Goal: Communication & Community: Answer question/provide support

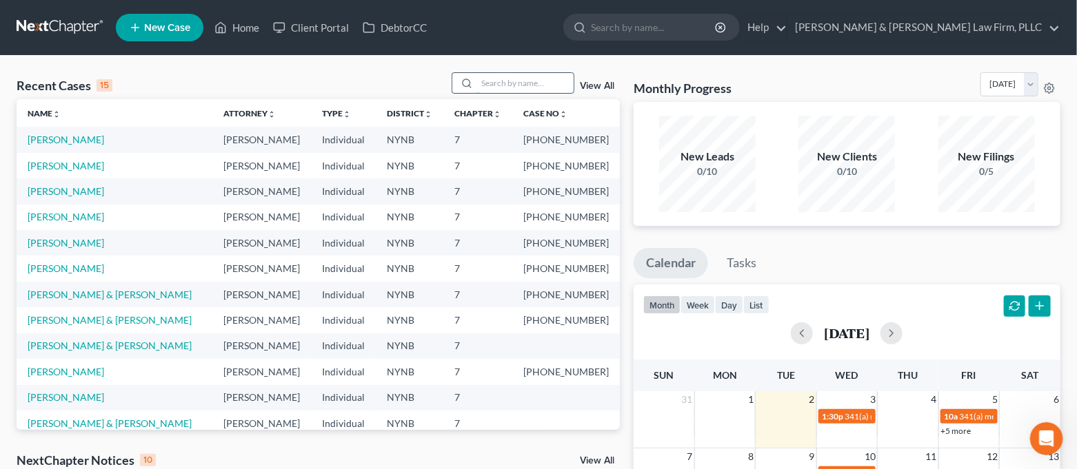
click at [529, 88] on input "search" at bounding box center [525, 83] width 97 height 20
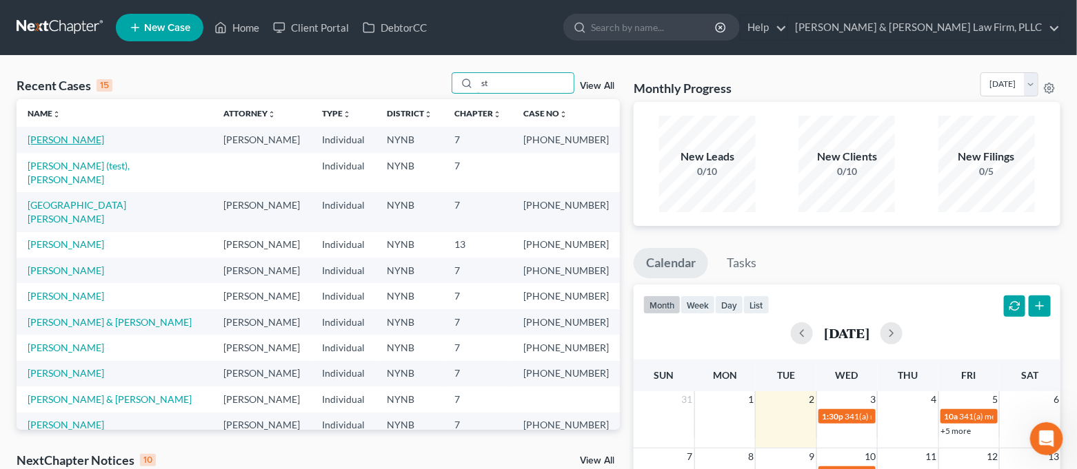
type input "st"
click at [94, 145] on link "[PERSON_NAME]" at bounding box center [66, 140] width 77 height 12
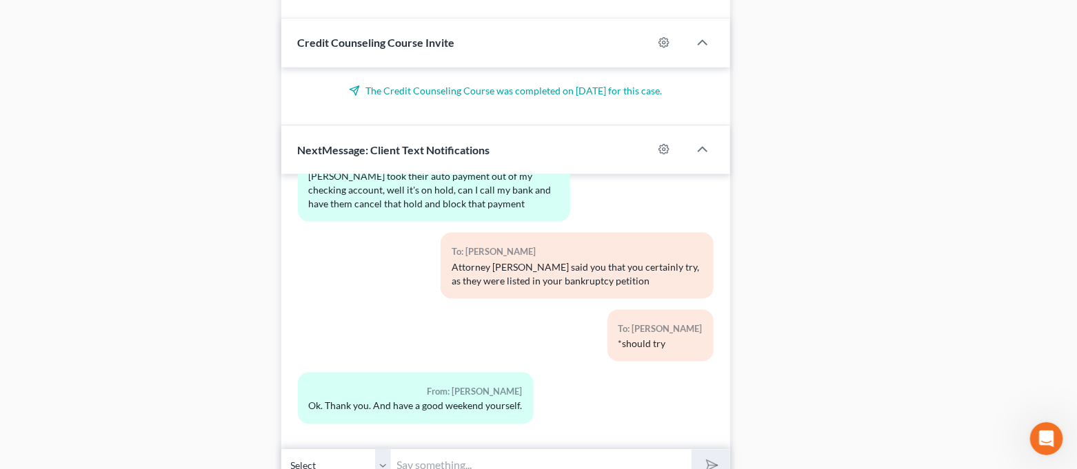
scroll to position [809, 0]
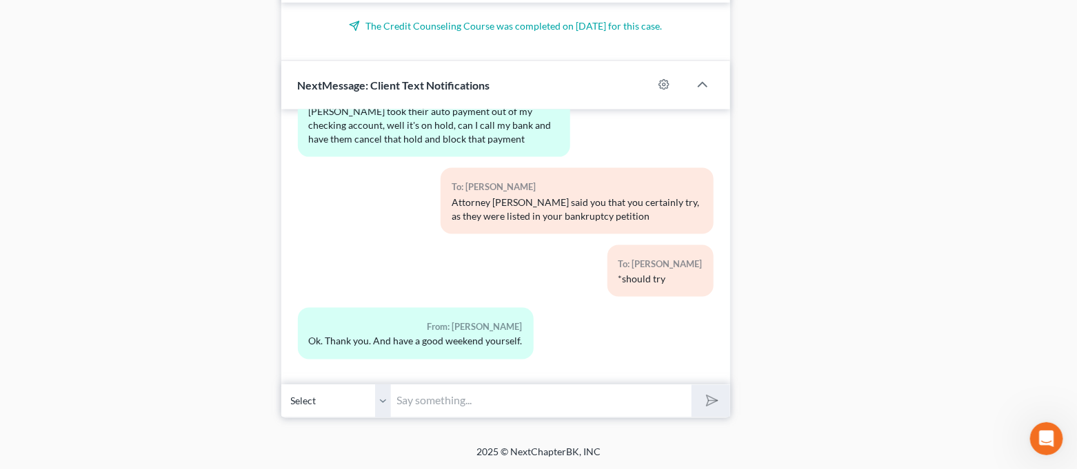
click at [487, 394] on input "text" at bounding box center [542, 402] width 301 height 34
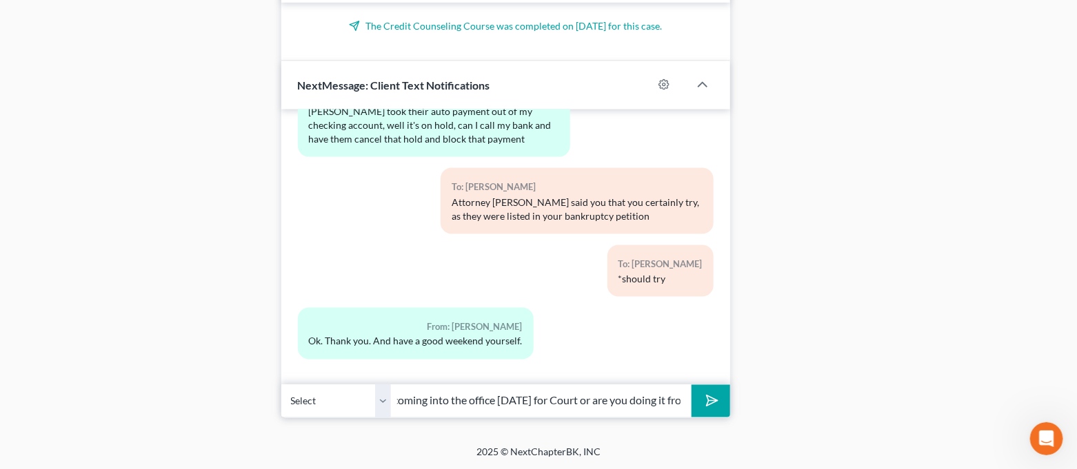
scroll to position [0, 386]
type input "Good morning [PERSON_NAME]. Just wanted to follow up and see if you will be com…"
click at [691, 385] on button "submit" at bounding box center [710, 401] width 38 height 32
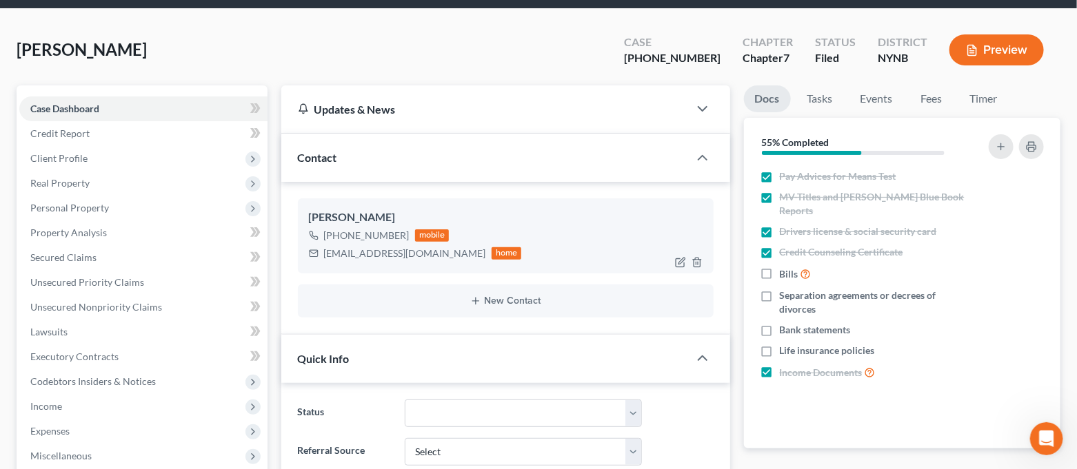
scroll to position [0, 0]
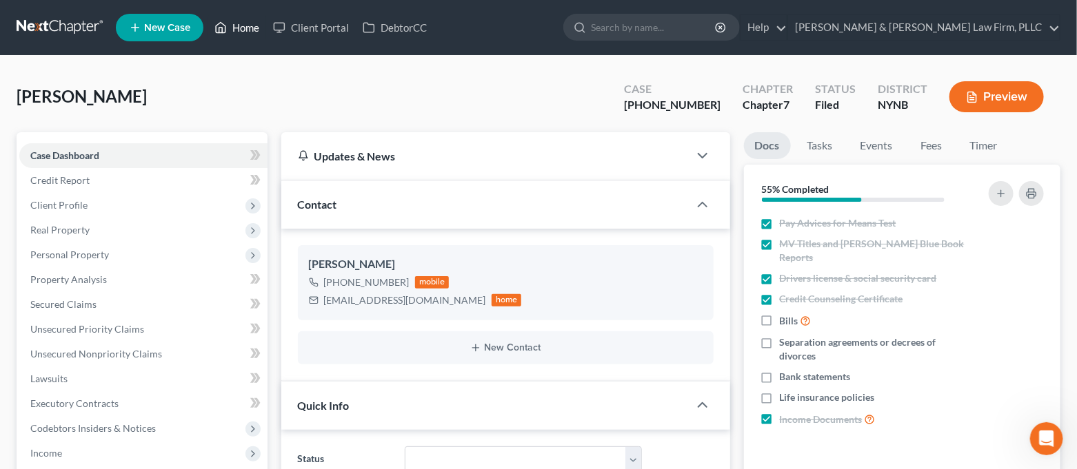
click at [237, 35] on link "Home" at bounding box center [236, 27] width 59 height 25
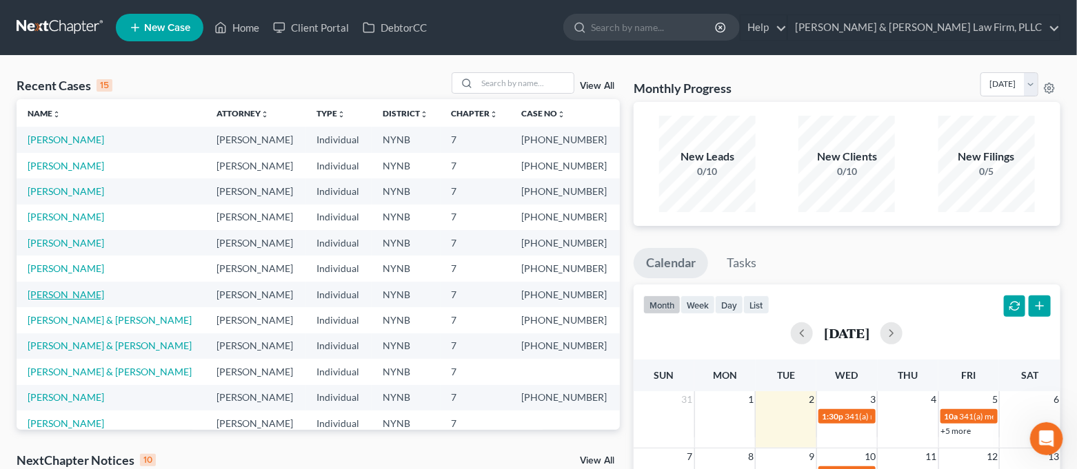
click at [71, 291] on link "[PERSON_NAME]" at bounding box center [66, 295] width 77 height 12
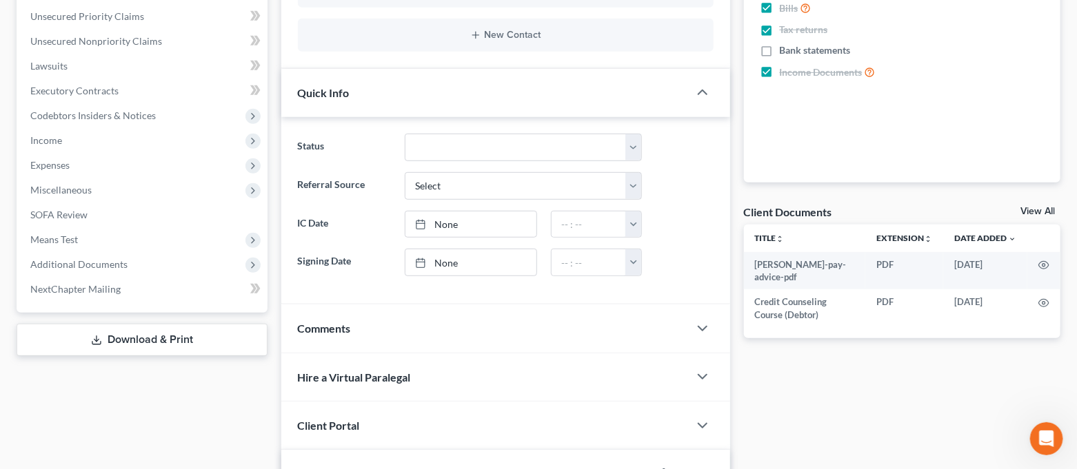
scroll to position [367, 0]
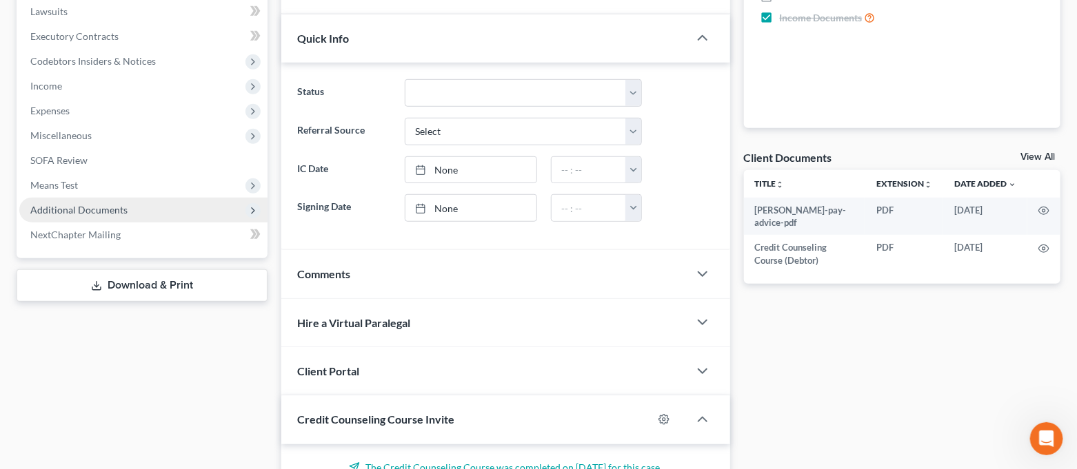
click at [134, 203] on span "Additional Documents" at bounding box center [143, 210] width 248 height 25
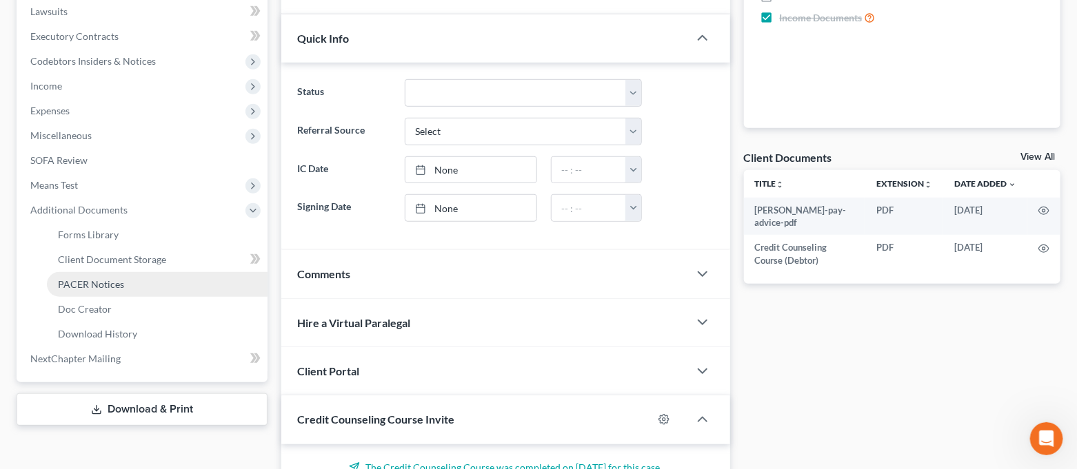
click at [125, 276] on link "PACER Notices" at bounding box center [157, 284] width 221 height 25
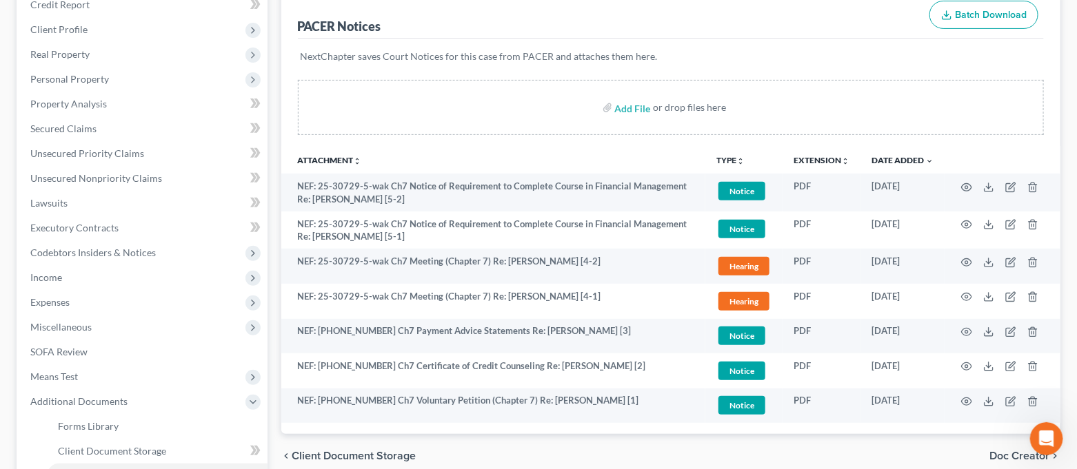
scroll to position [183, 0]
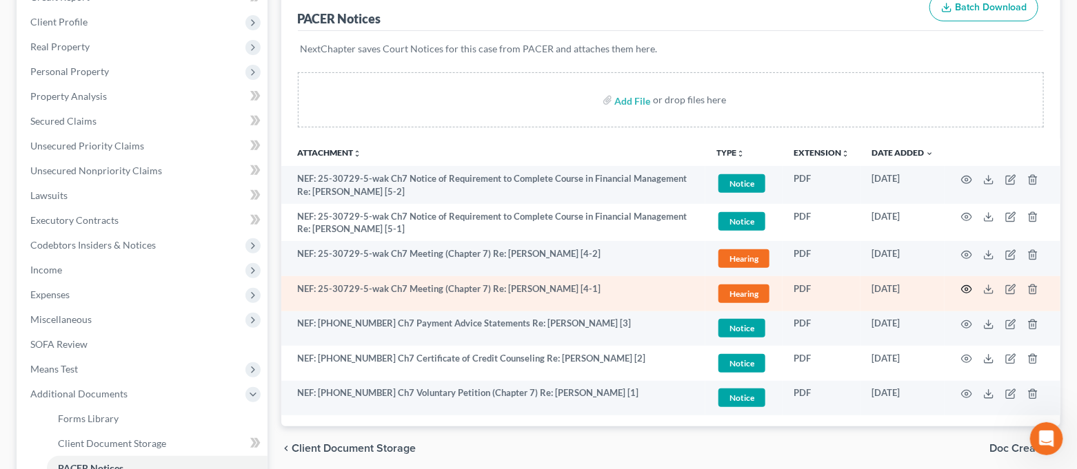
click at [966, 290] on icon "button" at bounding box center [966, 289] width 11 height 11
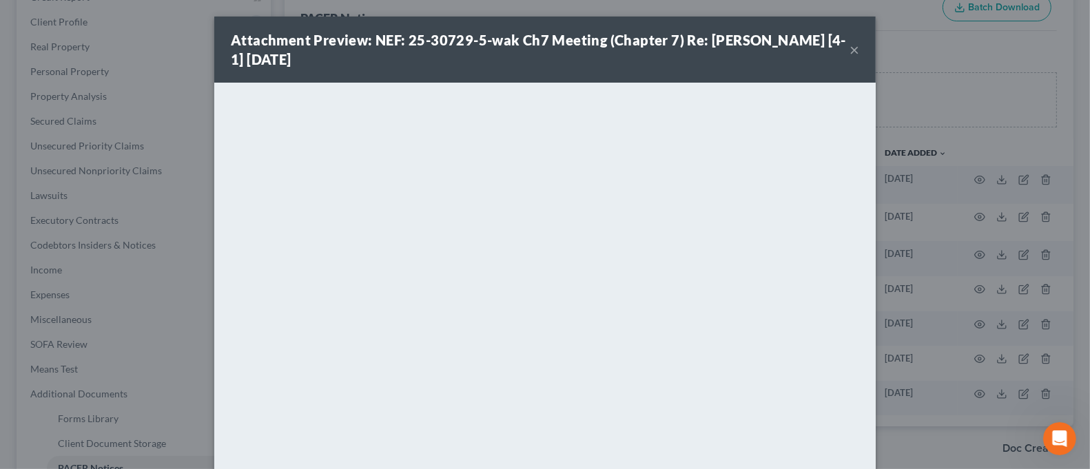
click at [851, 50] on button "×" at bounding box center [855, 49] width 10 height 17
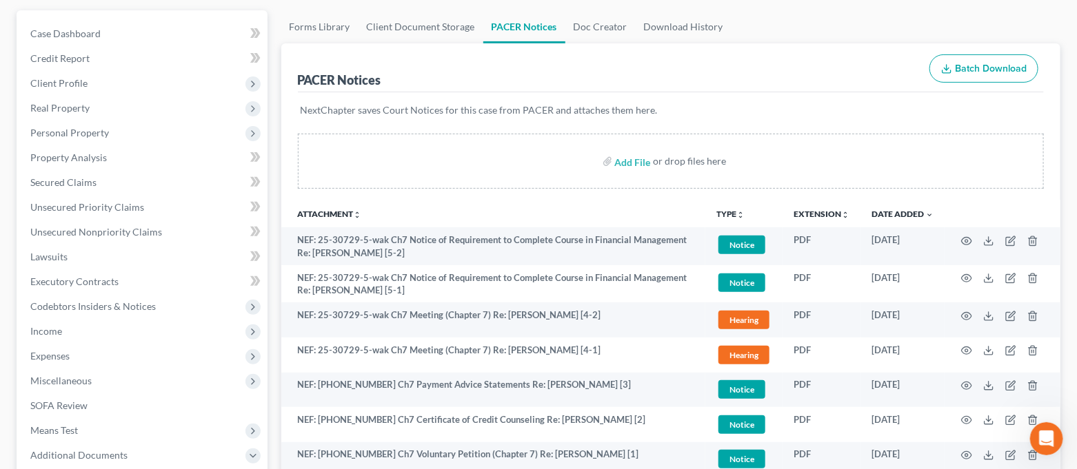
scroll to position [0, 0]
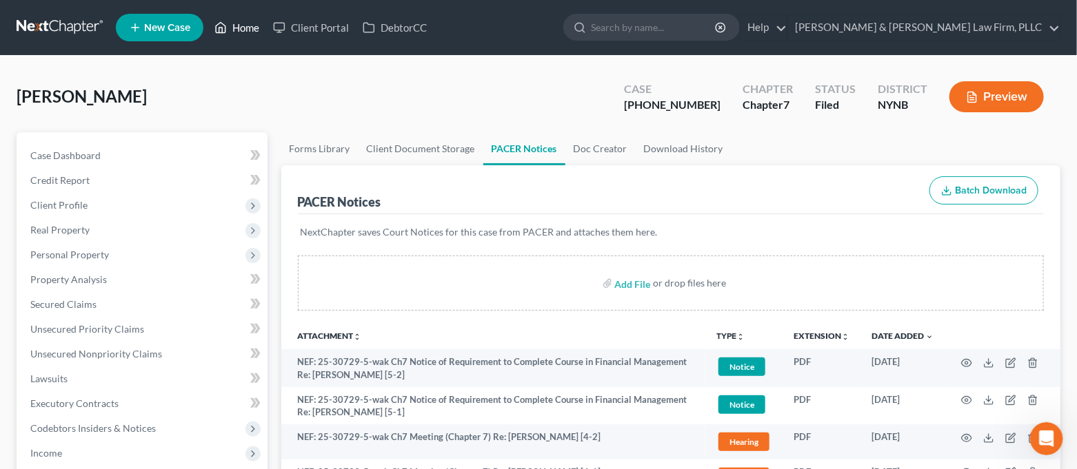
click at [244, 24] on link "Home" at bounding box center [236, 27] width 59 height 25
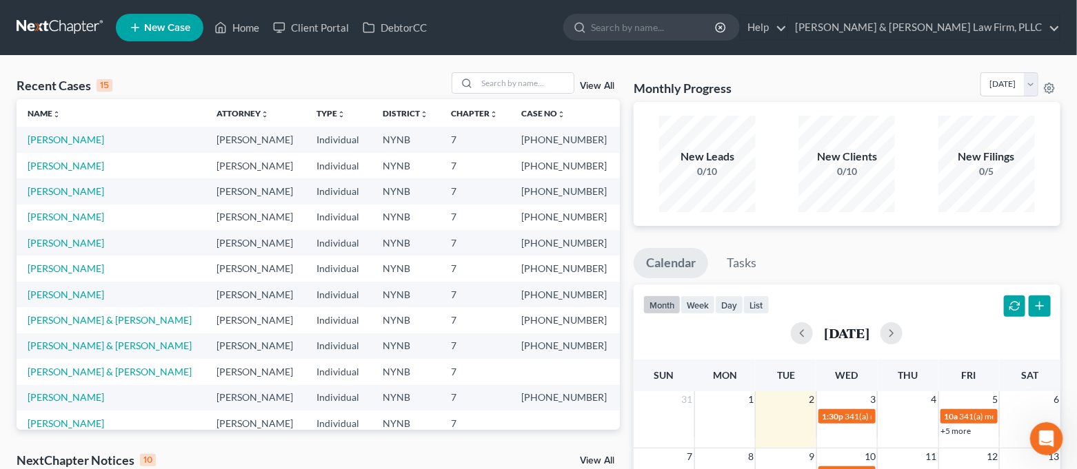
click at [71, 301] on td "[PERSON_NAME]" at bounding box center [111, 295] width 189 height 26
click at [70, 296] on link "[PERSON_NAME]" at bounding box center [66, 295] width 77 height 12
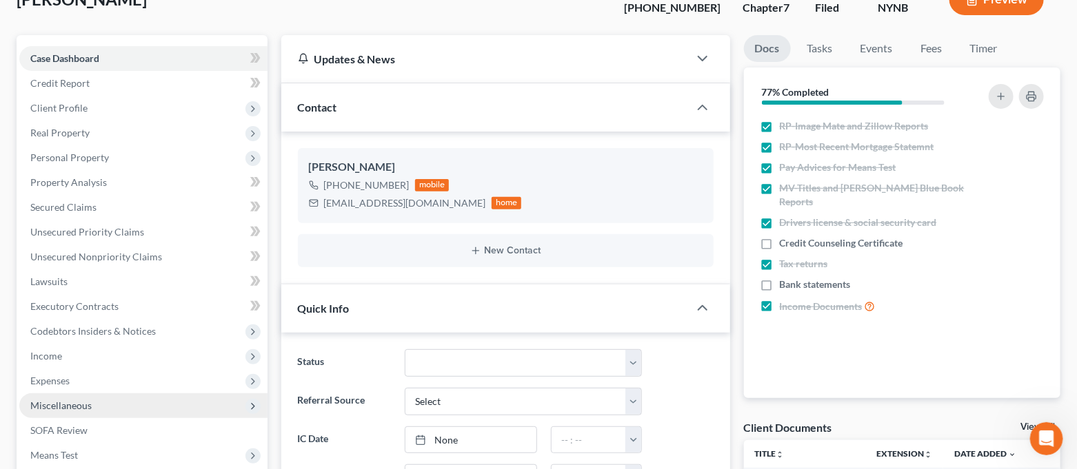
scroll to position [183, 0]
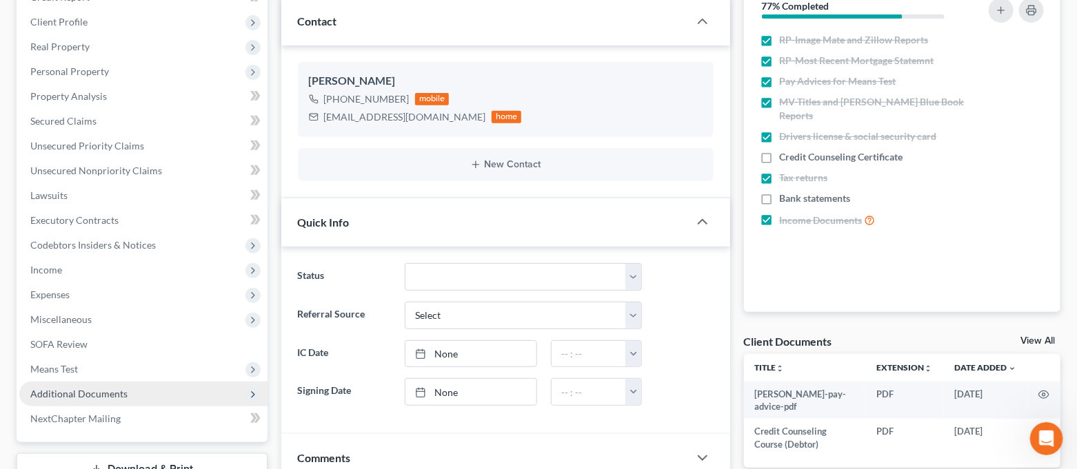
click at [101, 383] on span "Additional Documents" at bounding box center [143, 394] width 248 height 25
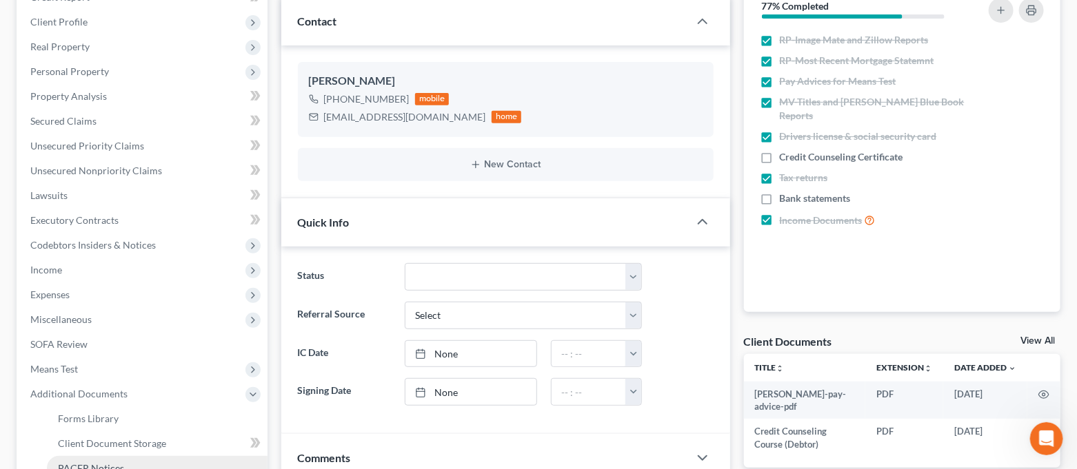
click at [101, 466] on span "PACER Notices" at bounding box center [91, 469] width 66 height 12
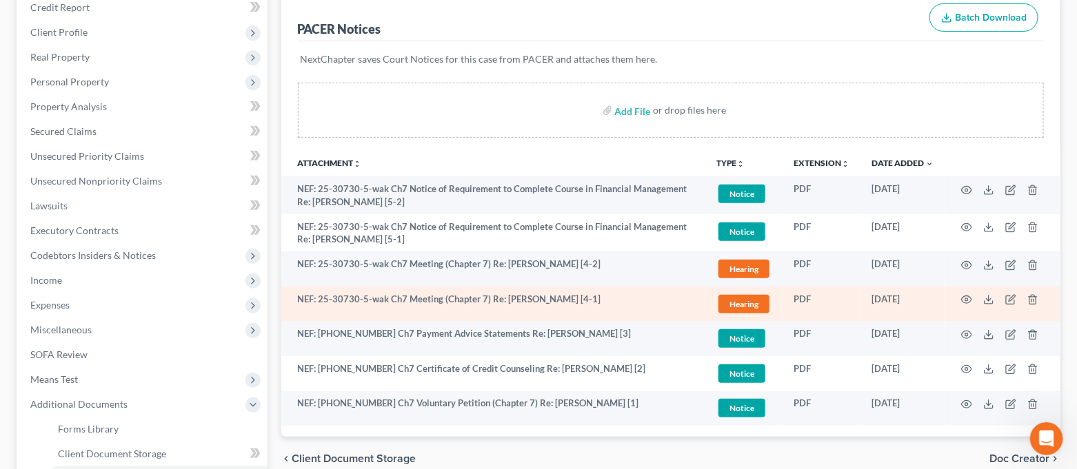
scroll to position [183, 0]
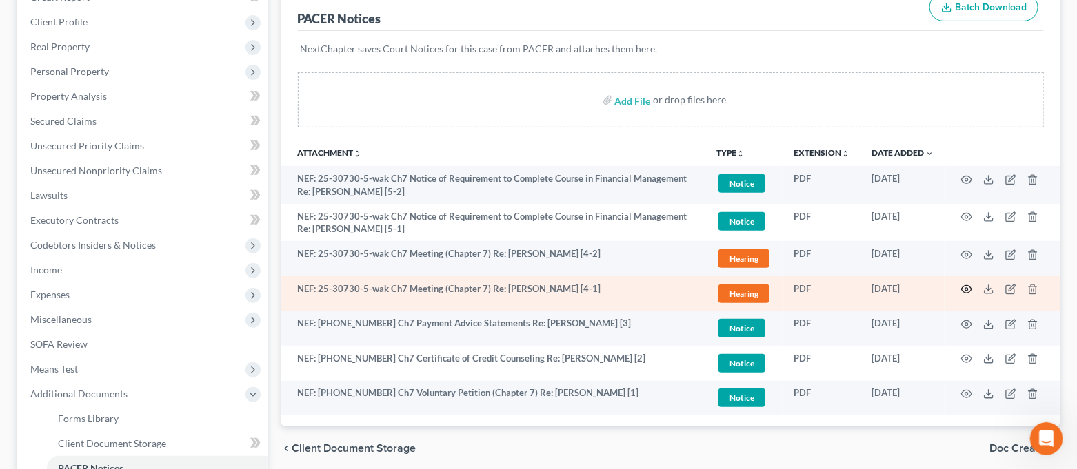
click at [965, 293] on icon "button" at bounding box center [966, 289] width 11 height 11
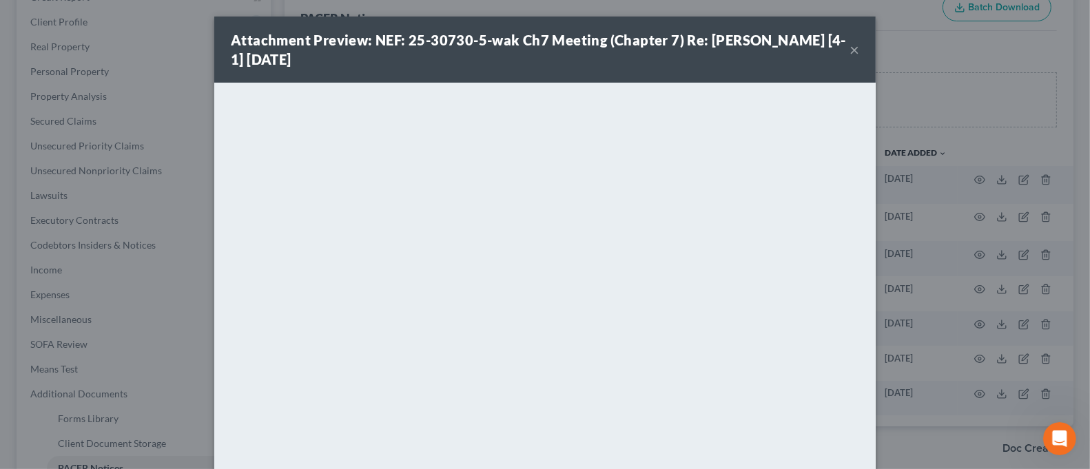
click at [850, 49] on button "×" at bounding box center [855, 49] width 10 height 17
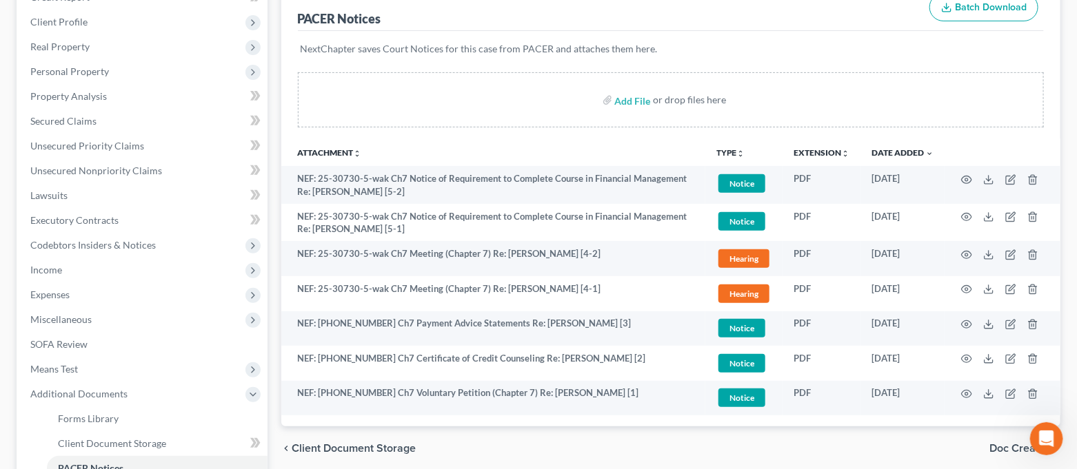
scroll to position [0, 0]
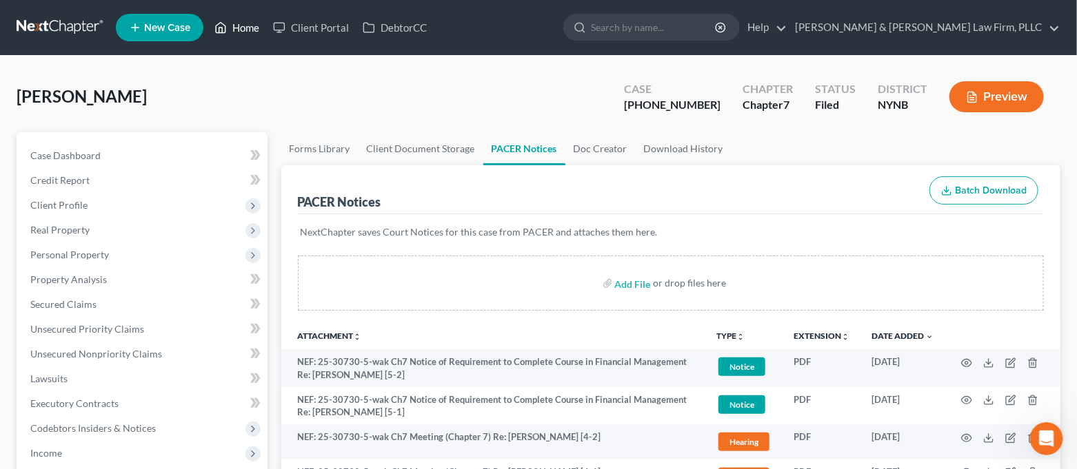
click at [256, 27] on link "Home" at bounding box center [236, 27] width 59 height 25
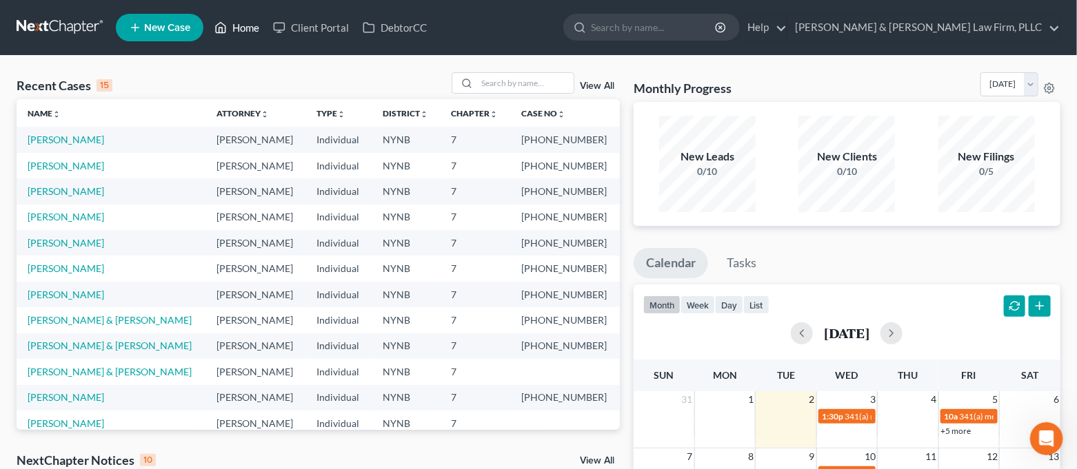
scroll to position [92, 0]
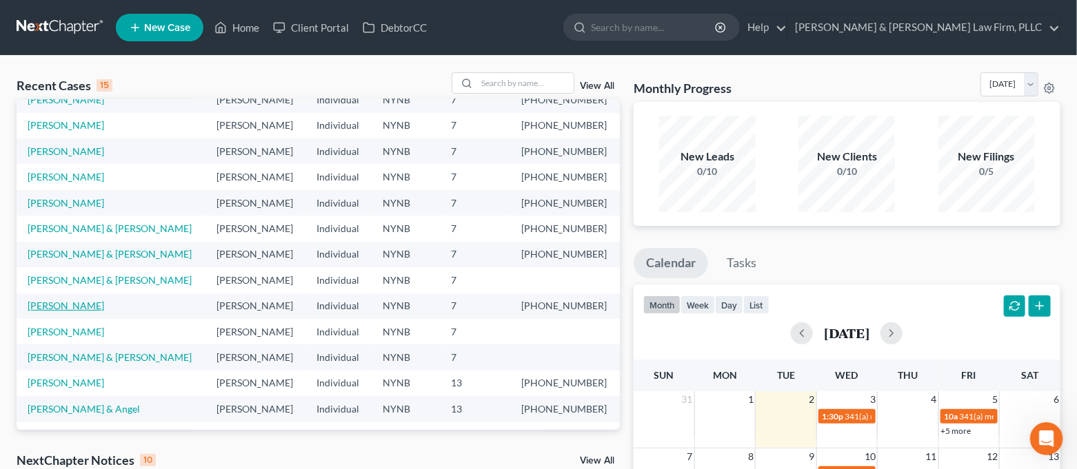
click at [80, 308] on link "[PERSON_NAME]" at bounding box center [66, 306] width 77 height 12
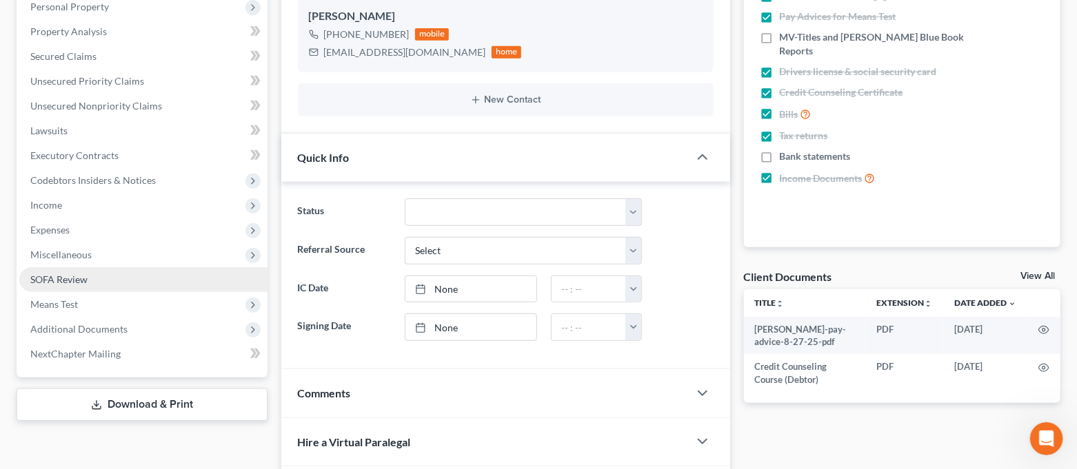
scroll to position [275, 0]
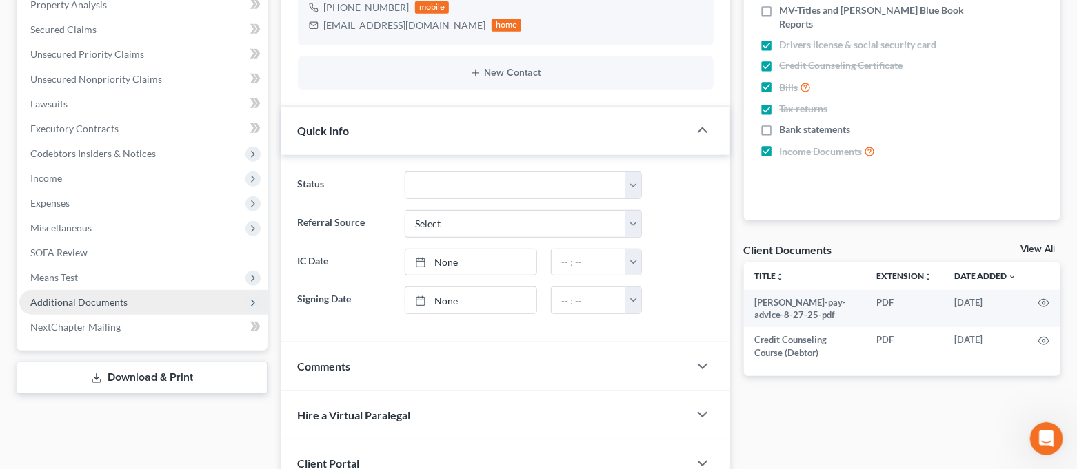
click at [110, 292] on span "Additional Documents" at bounding box center [143, 302] width 248 height 25
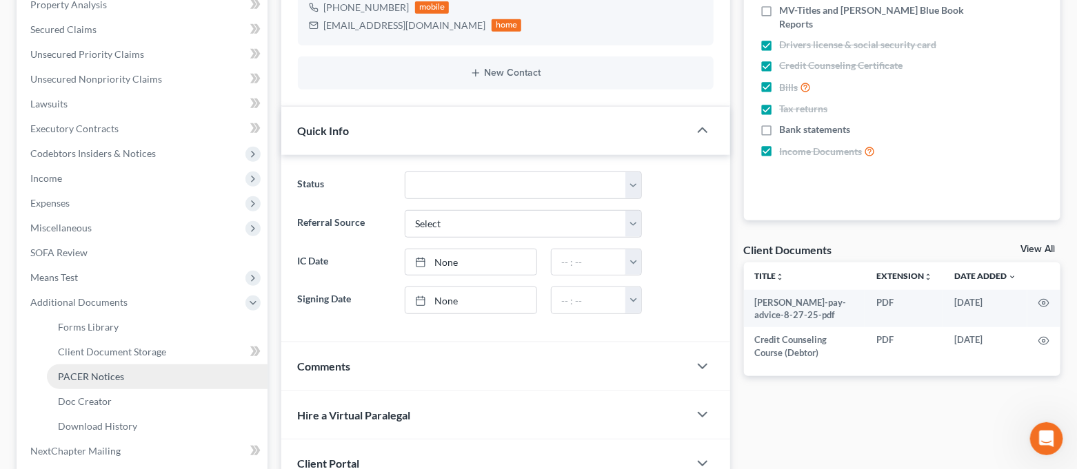
click at [110, 371] on span "PACER Notices" at bounding box center [91, 377] width 66 height 12
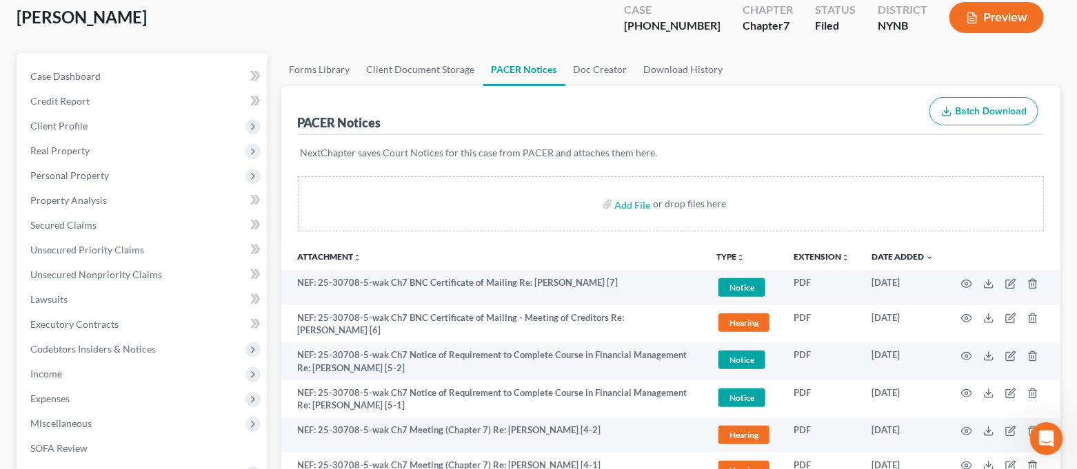
scroll to position [183, 0]
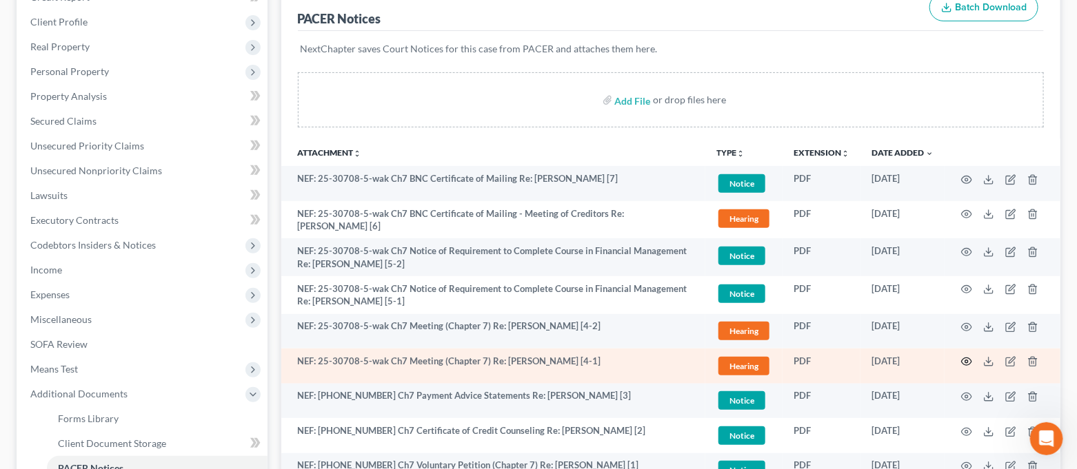
click at [961, 365] on icon "button" at bounding box center [966, 361] width 11 height 11
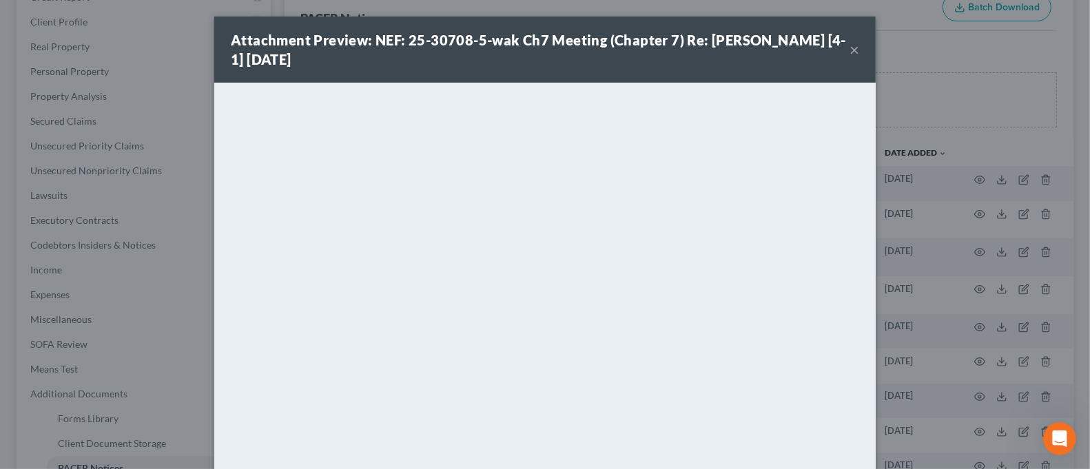
click at [850, 55] on button "×" at bounding box center [855, 49] width 10 height 17
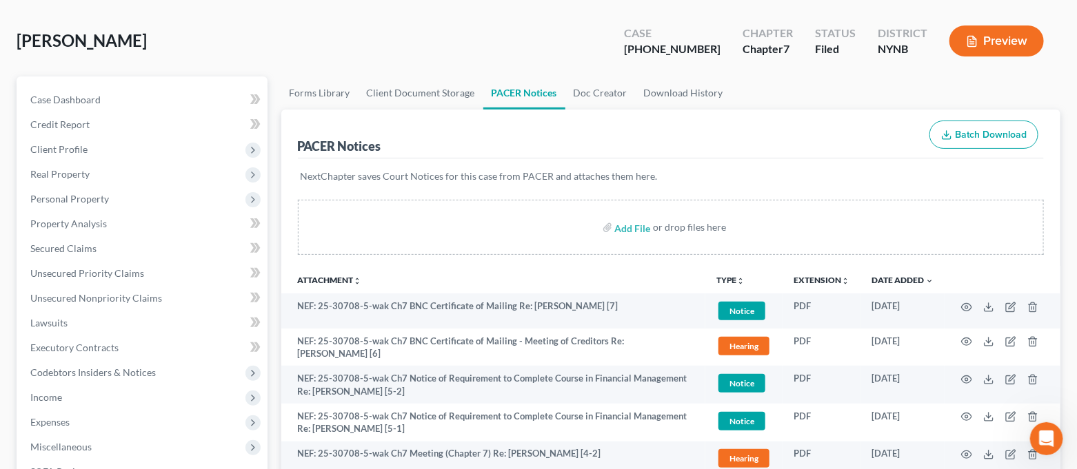
scroll to position [0, 0]
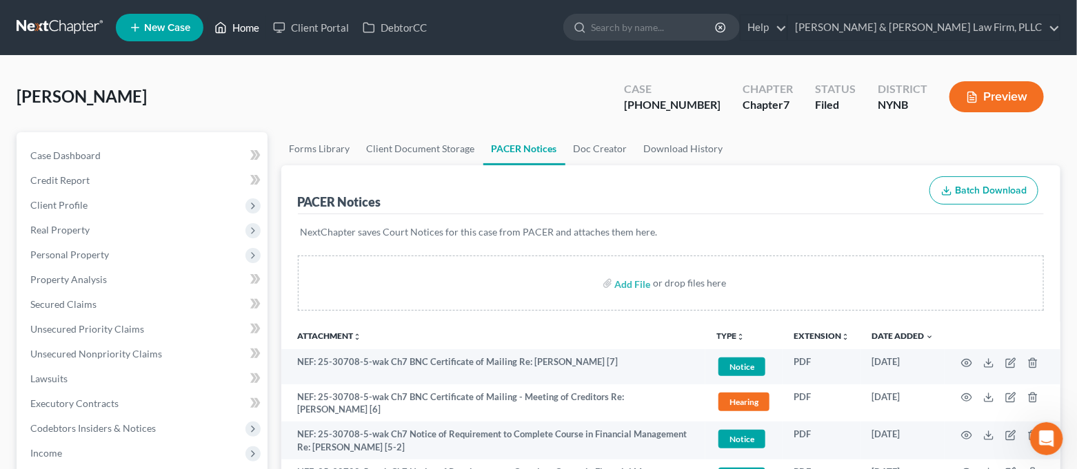
click at [247, 25] on link "Home" at bounding box center [236, 27] width 59 height 25
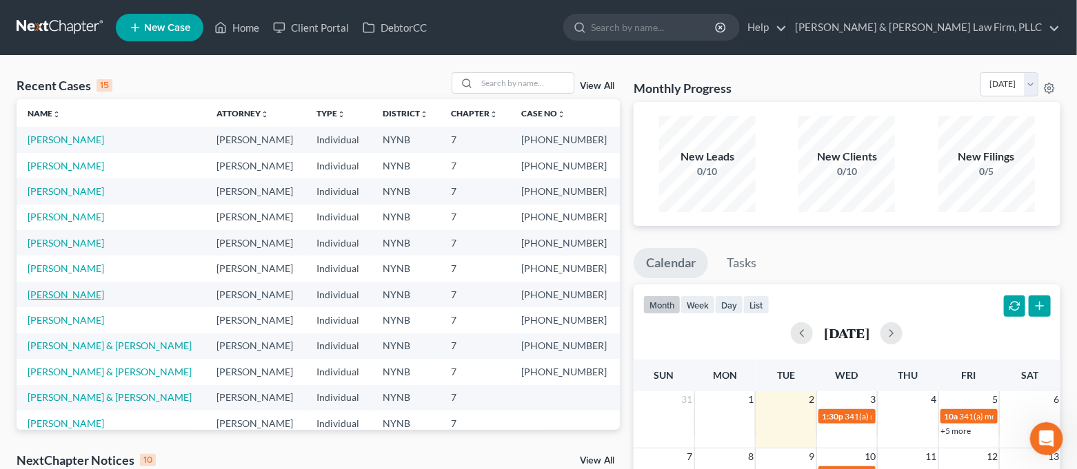
click at [83, 296] on link "[PERSON_NAME]" at bounding box center [66, 295] width 77 height 12
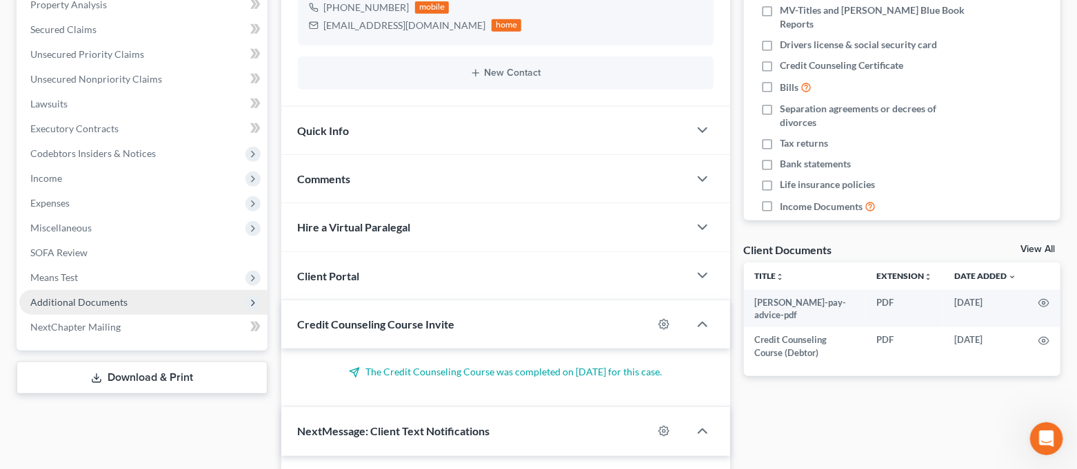
scroll to position [7307, 0]
click at [112, 292] on span "Additional Documents" at bounding box center [143, 302] width 248 height 25
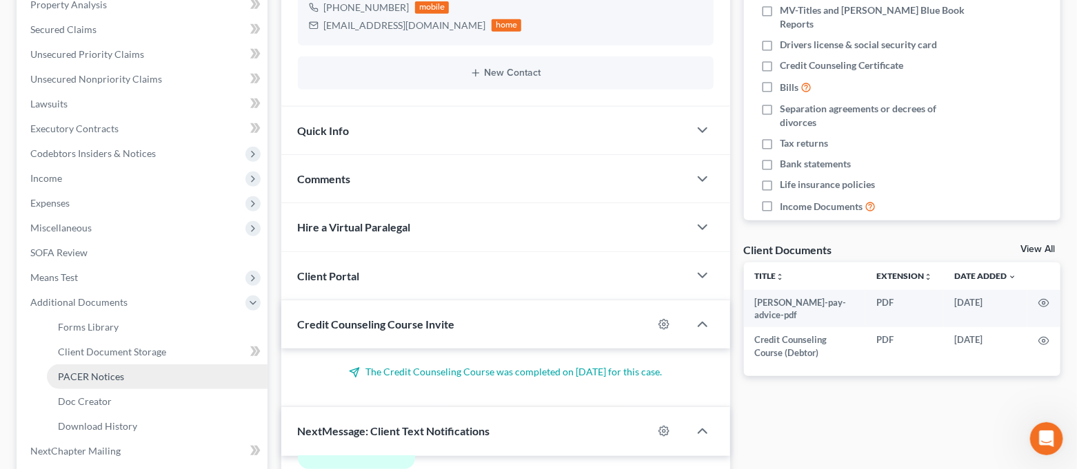
click at [114, 372] on span "PACER Notices" at bounding box center [91, 377] width 66 height 12
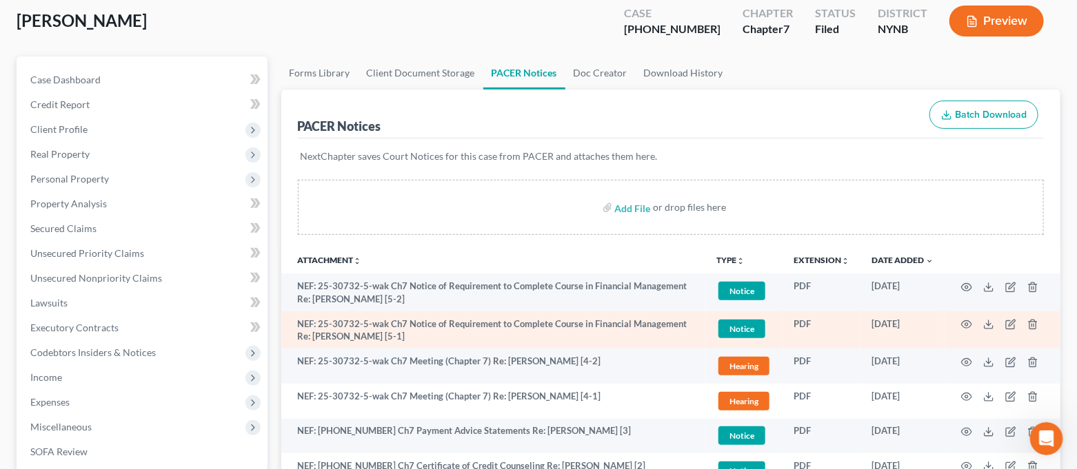
scroll to position [183, 0]
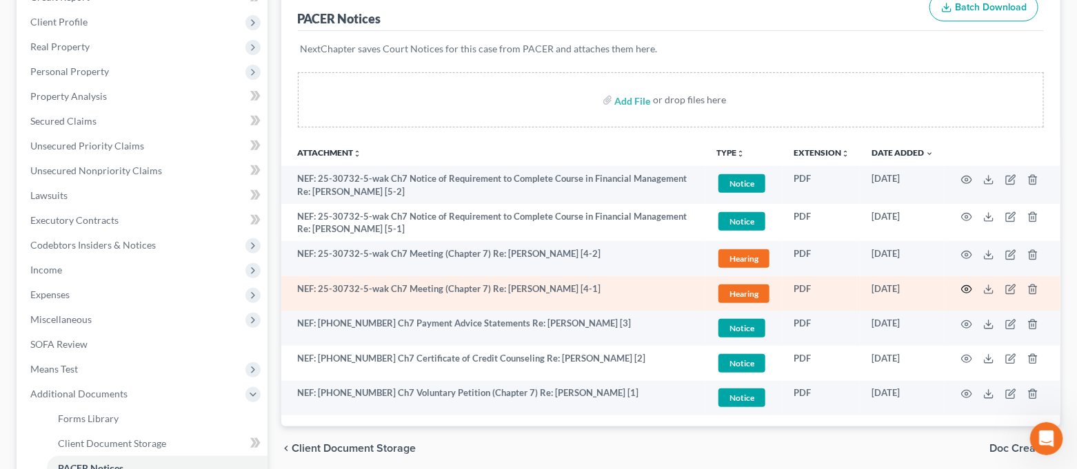
click at [965, 293] on icon "button" at bounding box center [966, 289] width 11 height 11
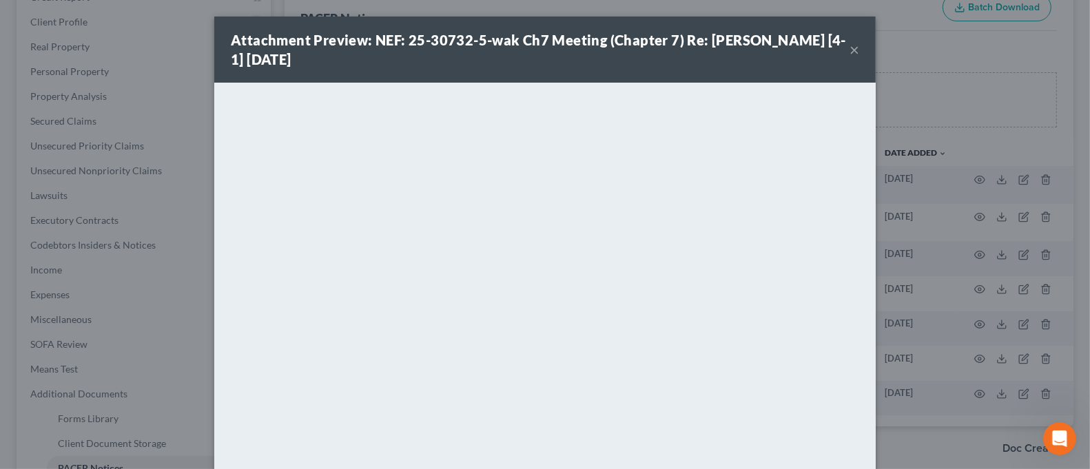
click at [850, 50] on button "×" at bounding box center [855, 49] width 10 height 17
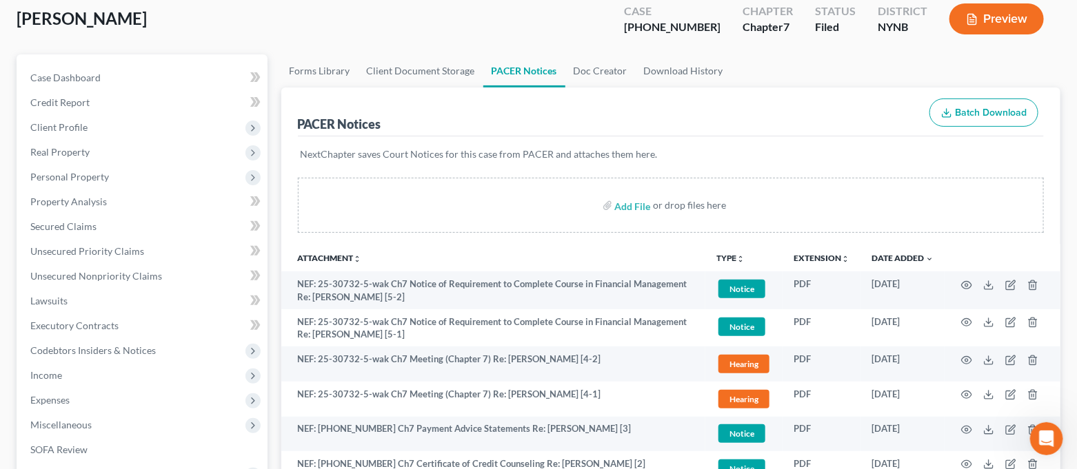
scroll to position [0, 0]
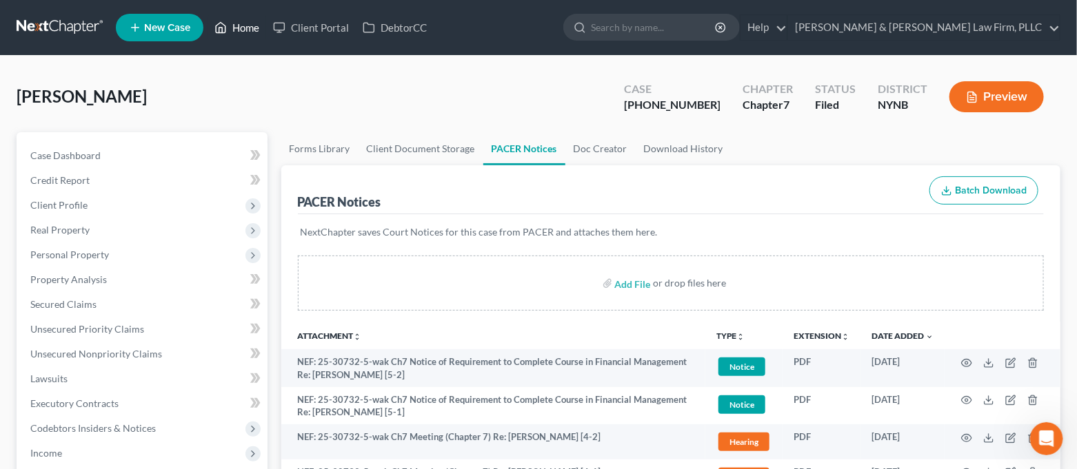
click at [234, 31] on link "Home" at bounding box center [236, 27] width 59 height 25
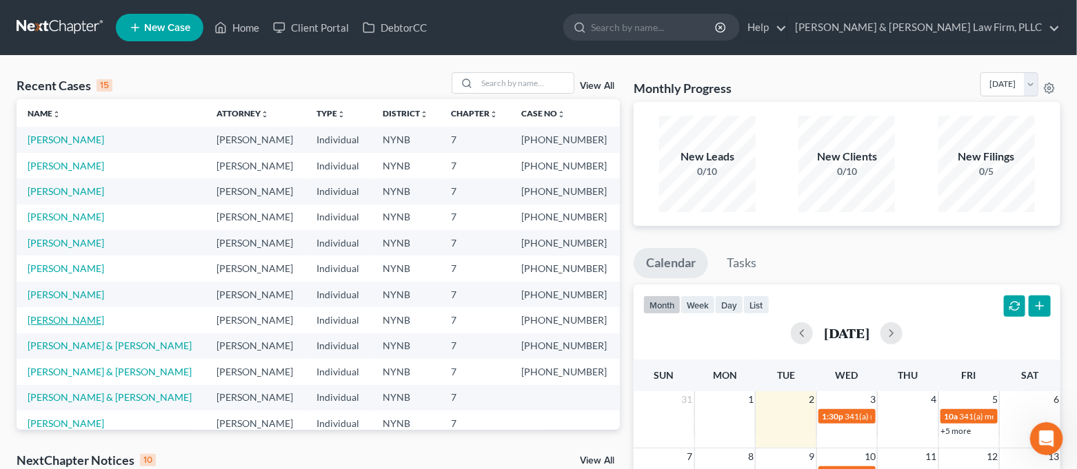
click at [60, 322] on link "[PERSON_NAME]" at bounding box center [66, 320] width 77 height 12
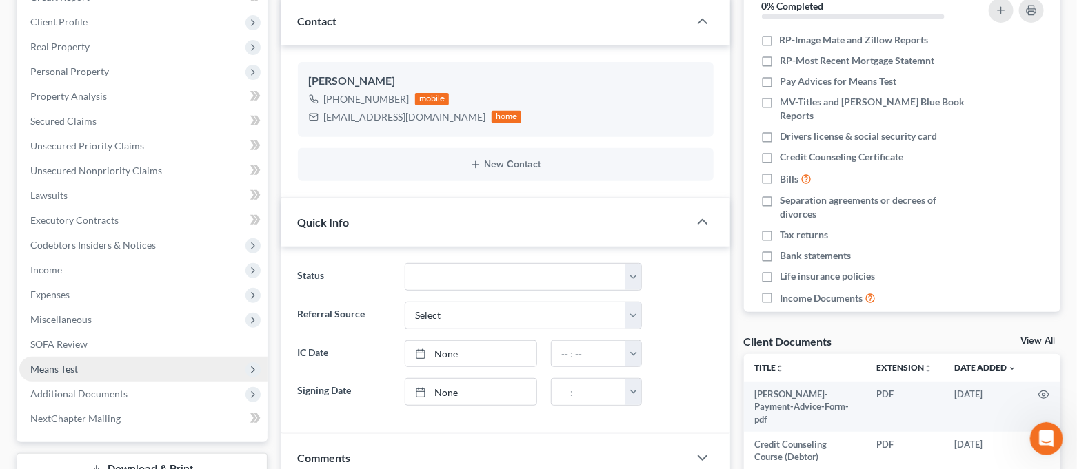
scroll to position [7609, 0]
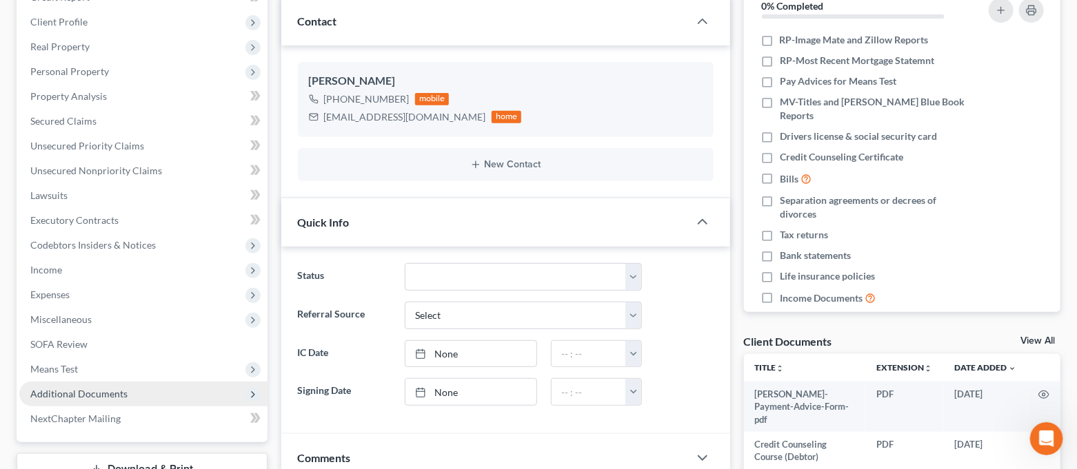
click at [85, 388] on span "Additional Documents" at bounding box center [78, 394] width 97 height 12
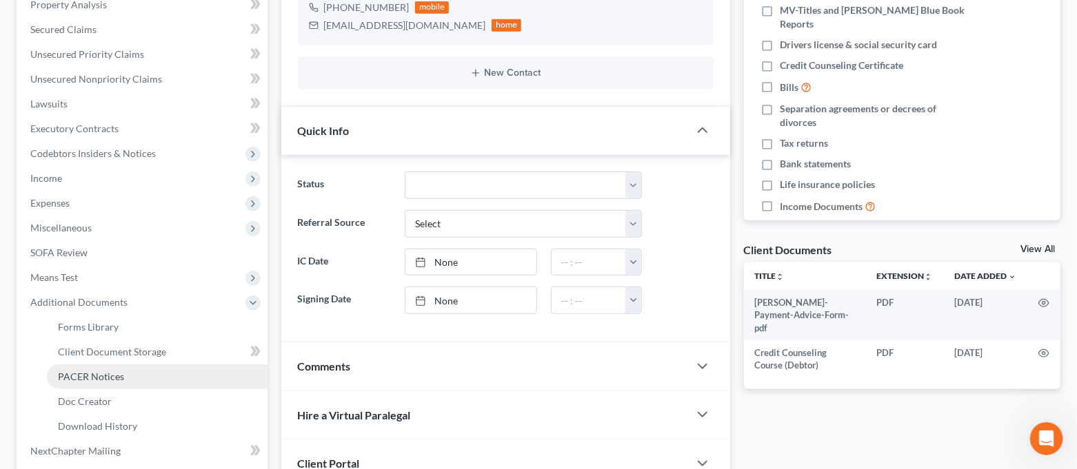
click at [106, 373] on span "PACER Notices" at bounding box center [91, 377] width 66 height 12
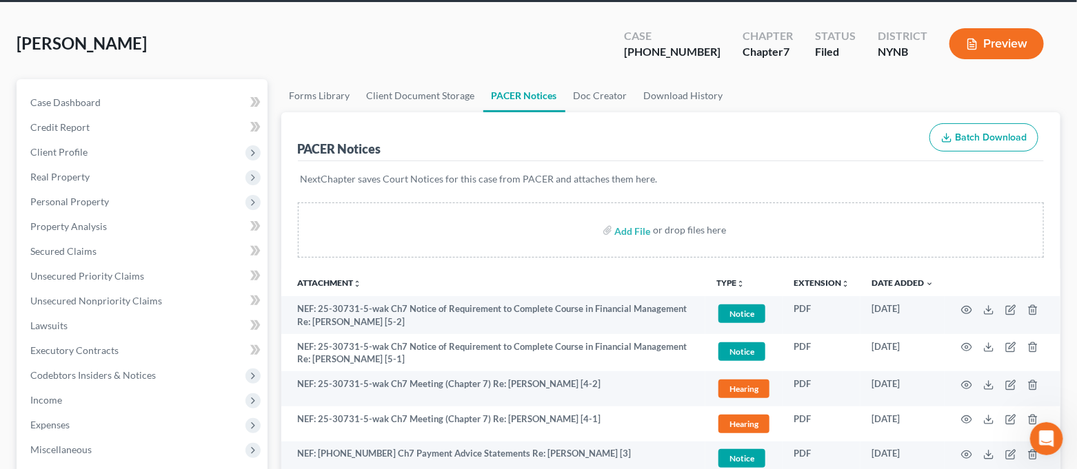
scroll to position [92, 0]
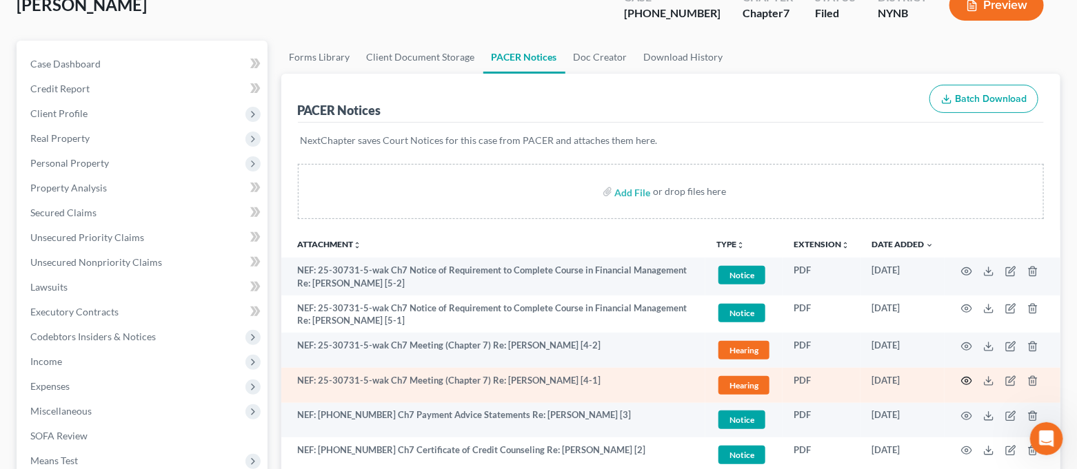
click at [962, 380] on icon "button" at bounding box center [966, 381] width 11 height 11
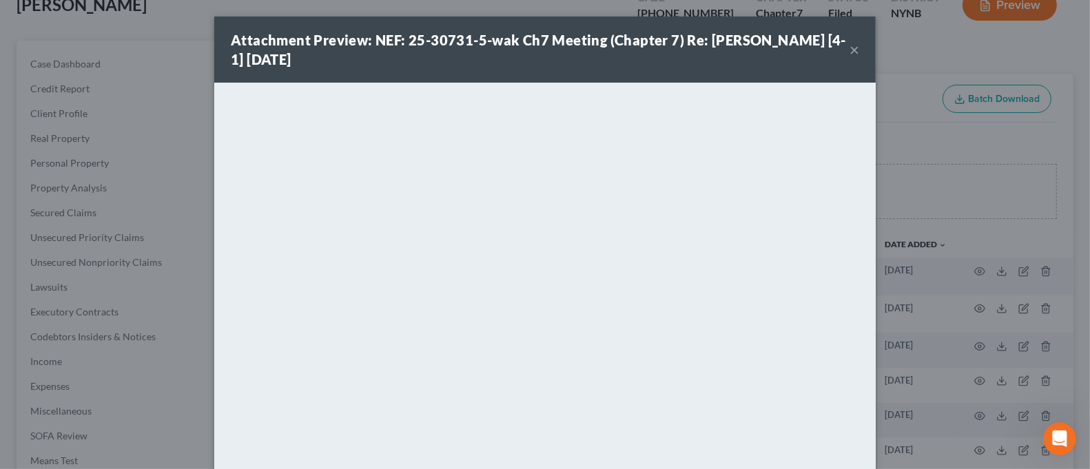
click at [850, 57] on button "×" at bounding box center [855, 49] width 10 height 17
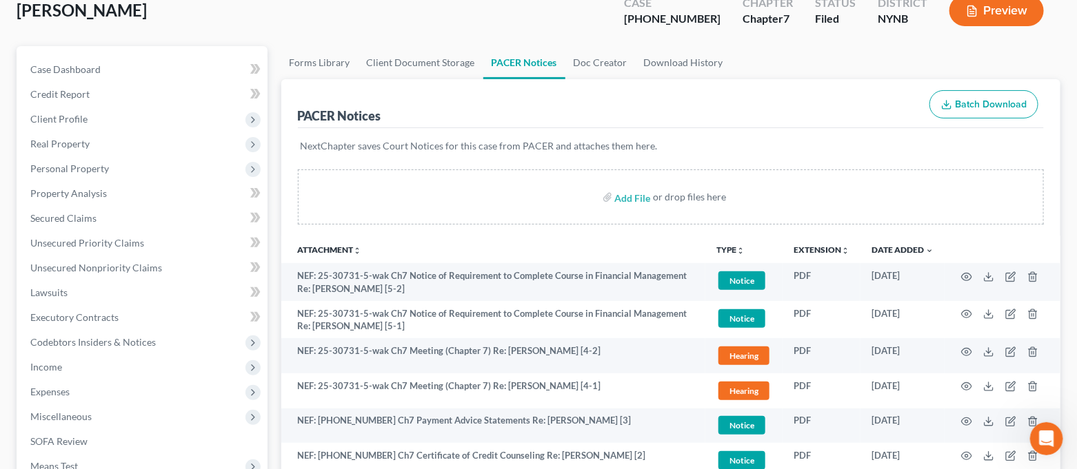
scroll to position [0, 0]
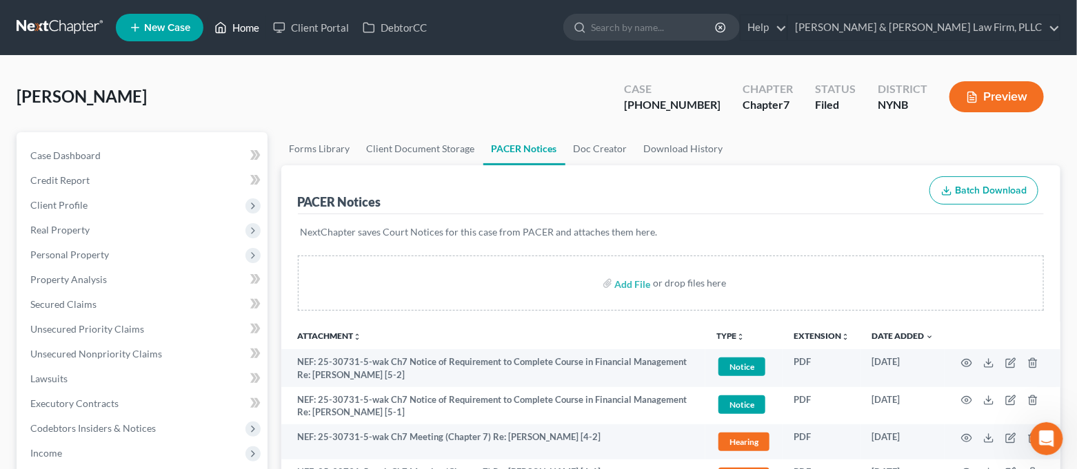
click at [251, 35] on link "Home" at bounding box center [236, 27] width 59 height 25
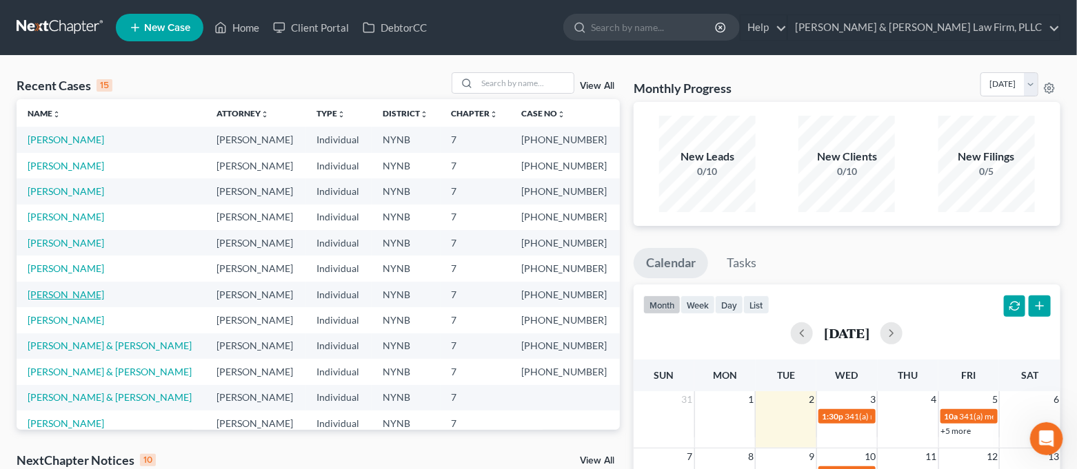
click at [66, 290] on link "[PERSON_NAME]" at bounding box center [66, 295] width 77 height 12
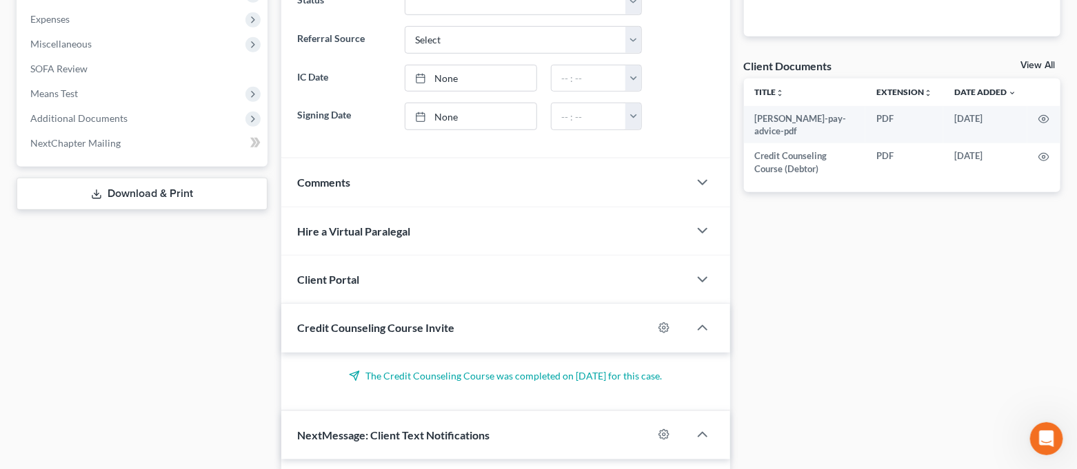
scroll to position [2662, 0]
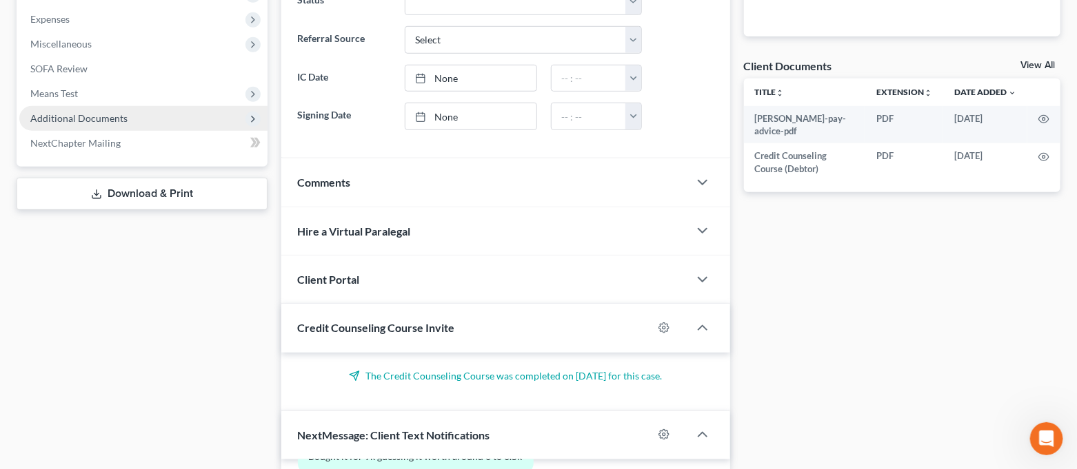
click at [97, 114] on span "Additional Documents" at bounding box center [78, 118] width 97 height 12
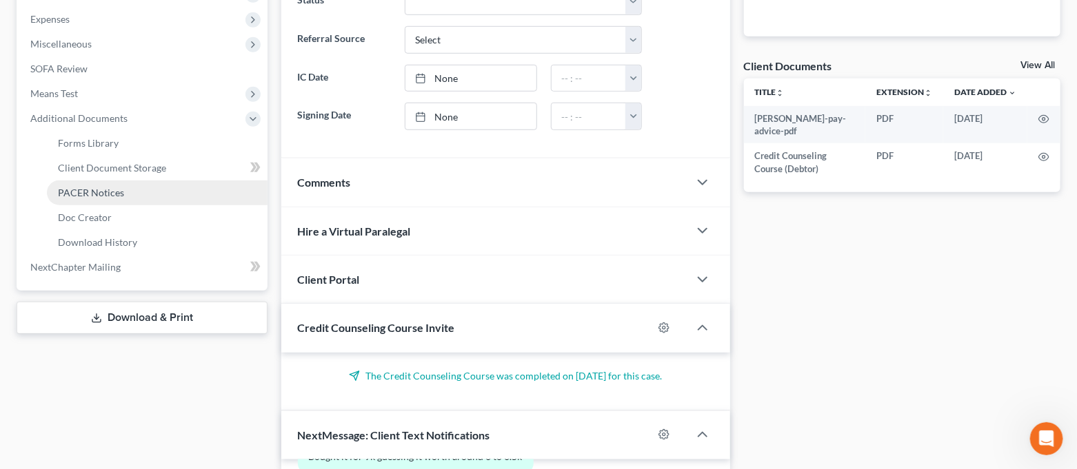
click at [102, 190] on span "PACER Notices" at bounding box center [91, 193] width 66 height 12
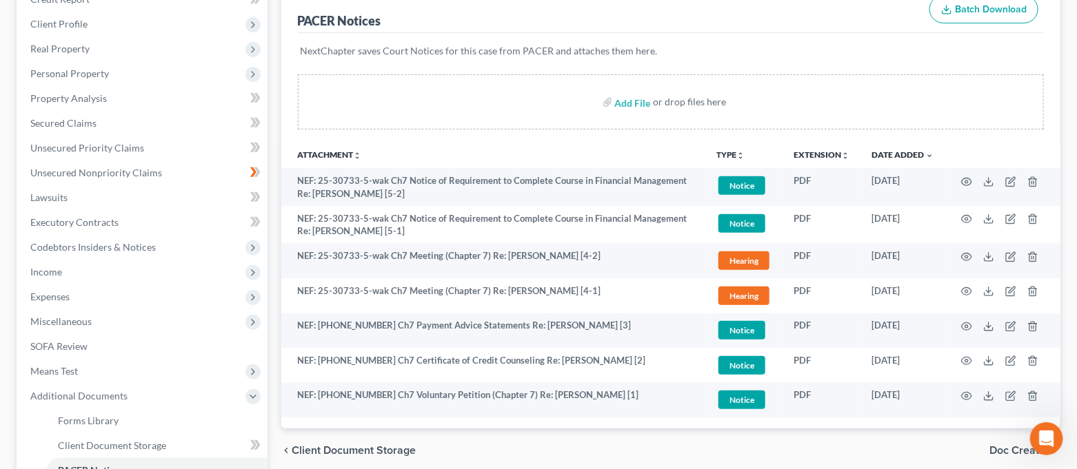
scroll to position [183, 0]
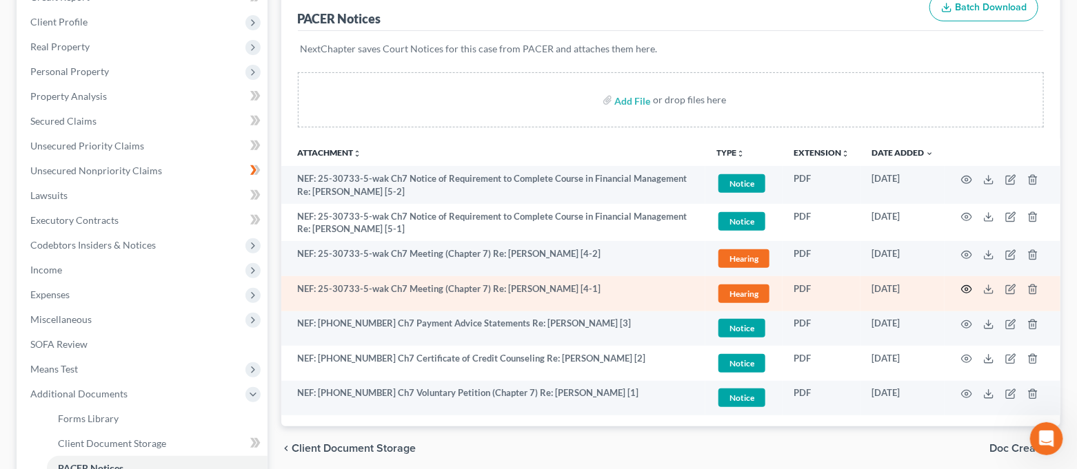
click at [965, 290] on icon "button" at bounding box center [966, 289] width 11 height 11
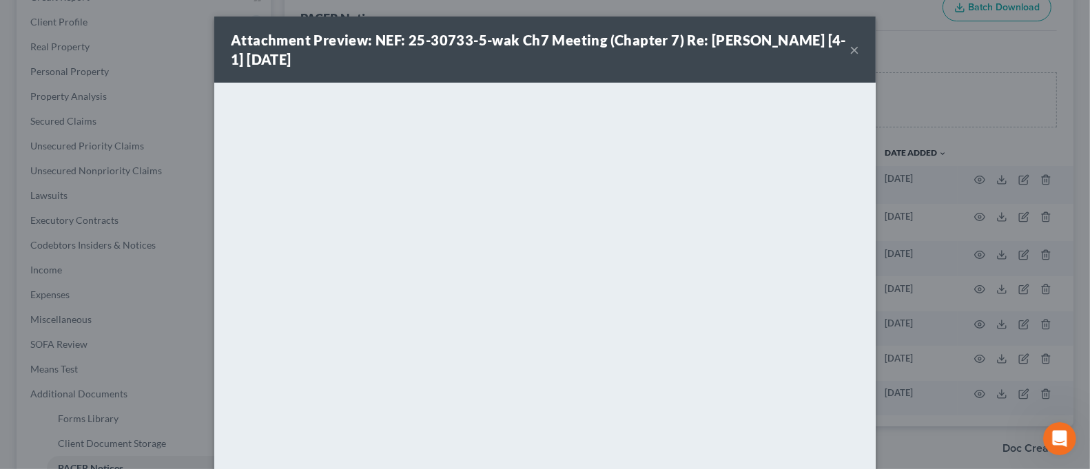
click at [850, 48] on button "×" at bounding box center [855, 49] width 10 height 17
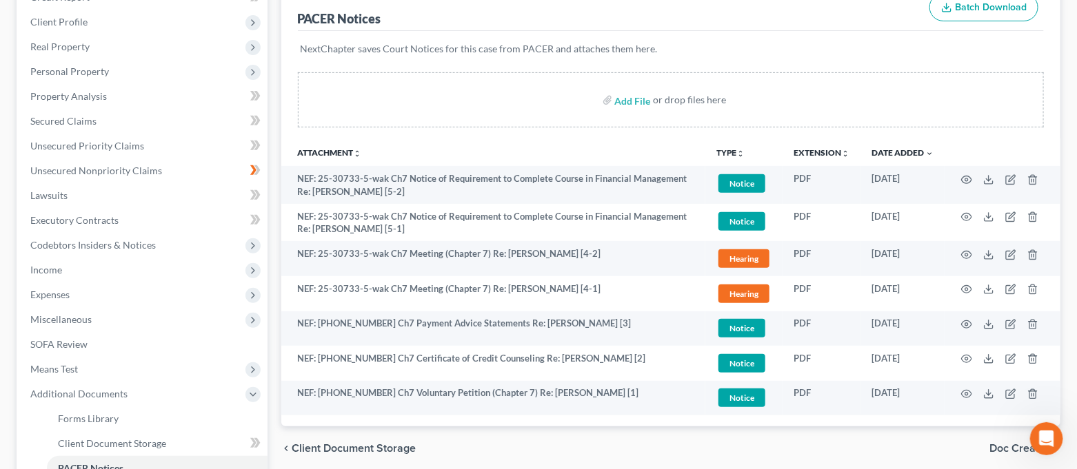
scroll to position [0, 0]
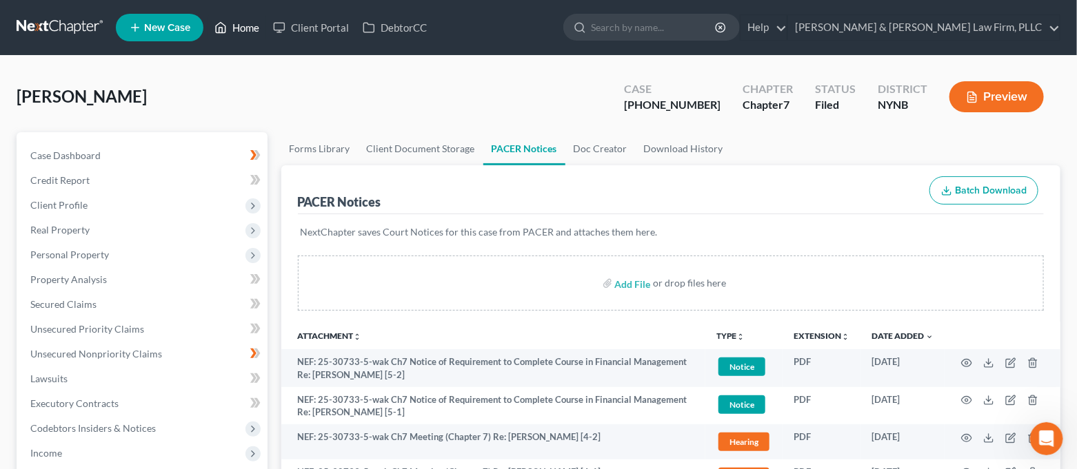
click at [254, 32] on link "Home" at bounding box center [236, 27] width 59 height 25
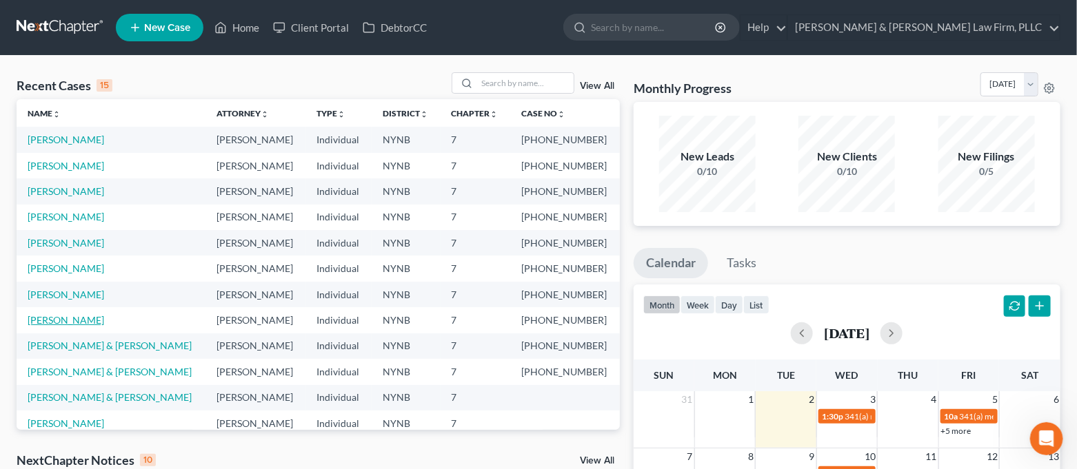
click at [65, 316] on link "[PERSON_NAME]" at bounding box center [66, 320] width 77 height 12
select select "0"
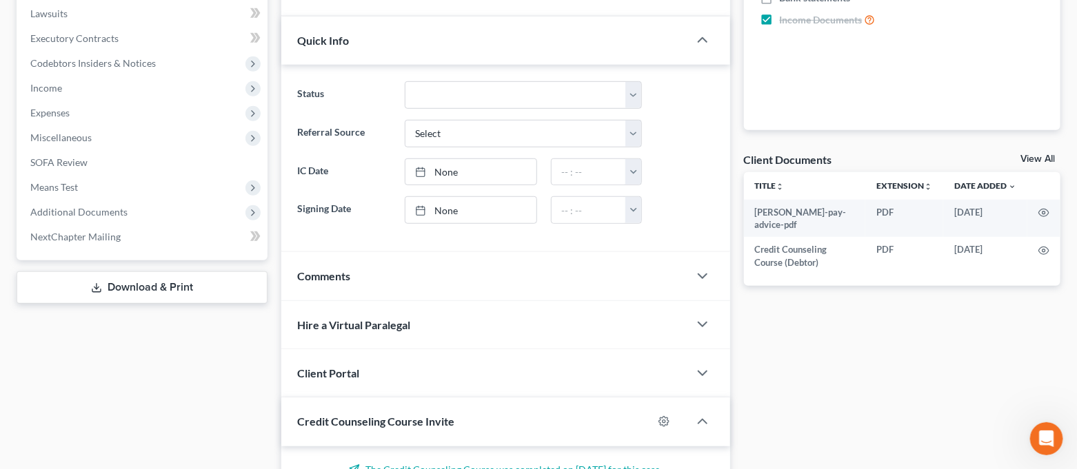
scroll to position [367, 0]
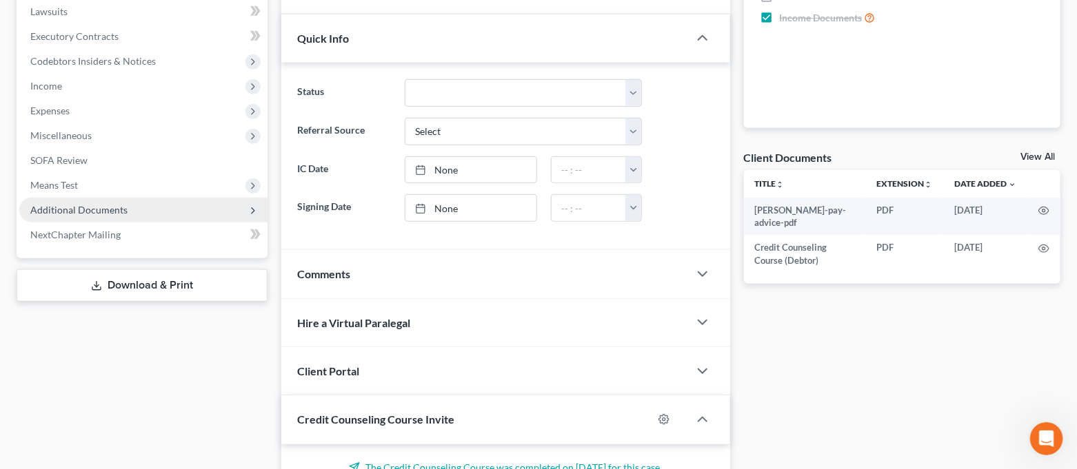
click at [110, 204] on span "Additional Documents" at bounding box center [78, 210] width 97 height 12
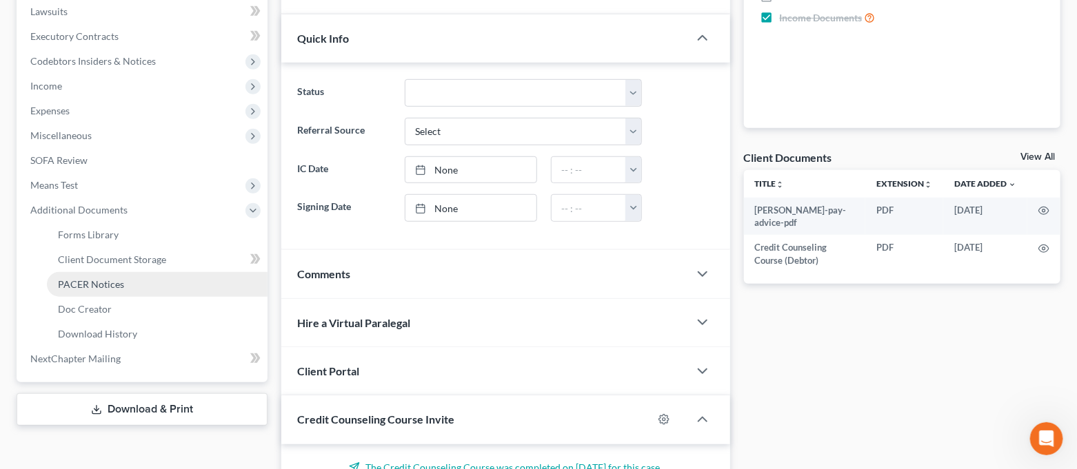
click at [128, 287] on link "PACER Notices" at bounding box center [157, 284] width 221 height 25
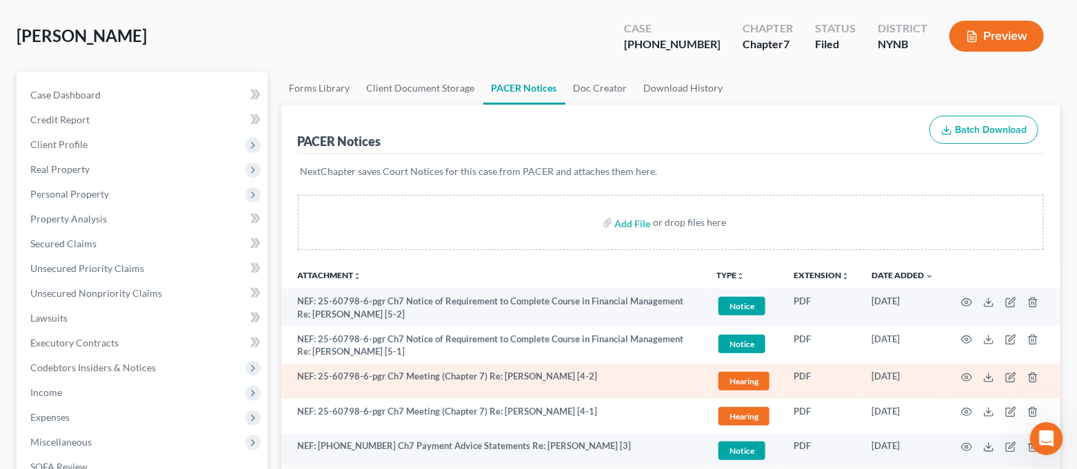
scroll to position [92, 0]
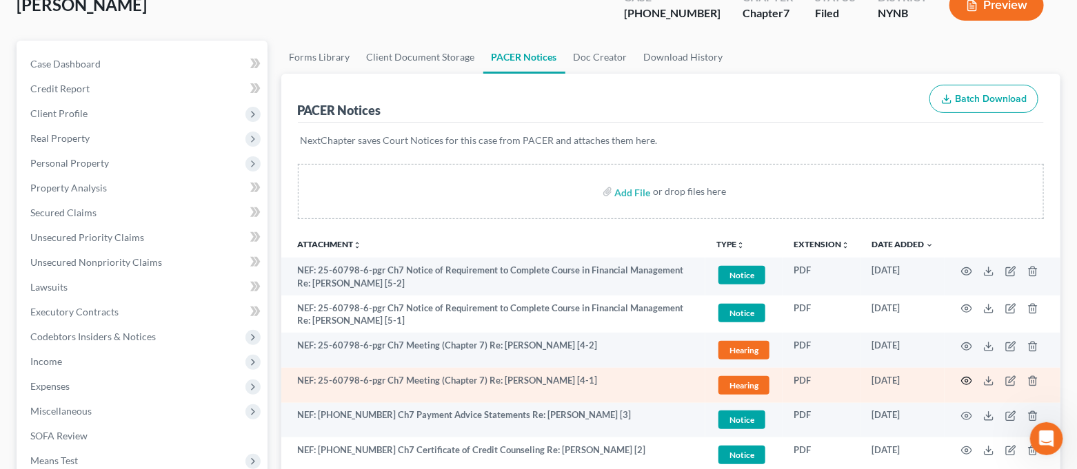
click at [970, 378] on icon "button" at bounding box center [967, 382] width 10 height 8
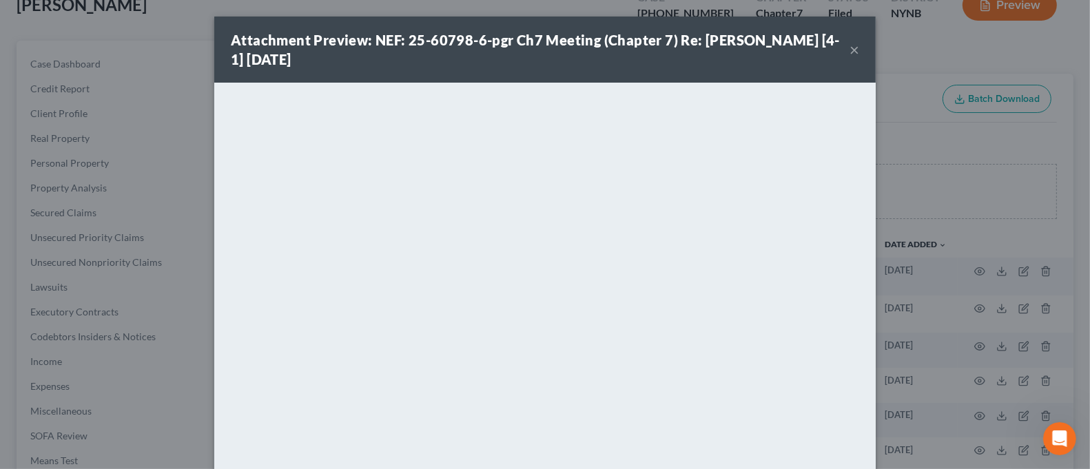
click at [850, 50] on button "×" at bounding box center [855, 49] width 10 height 17
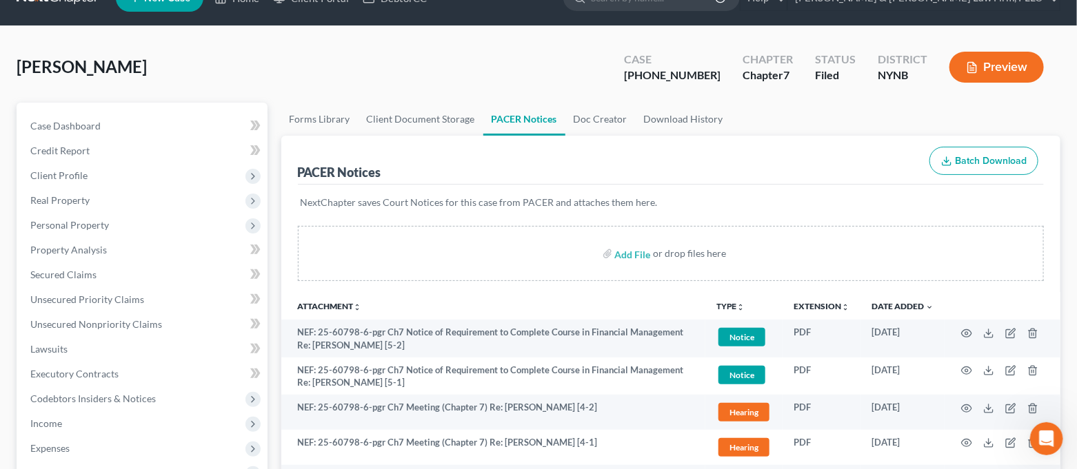
scroll to position [0, 0]
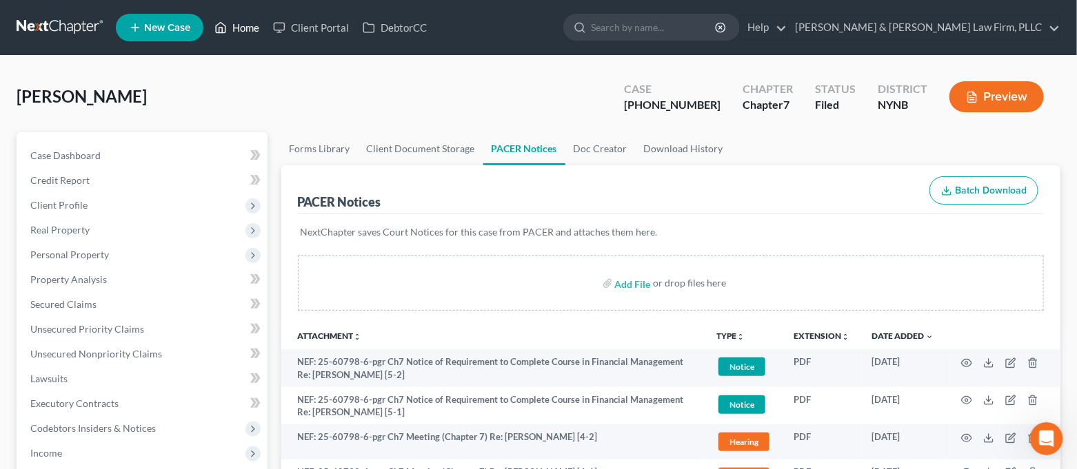
click at [248, 30] on link "Home" at bounding box center [236, 27] width 59 height 25
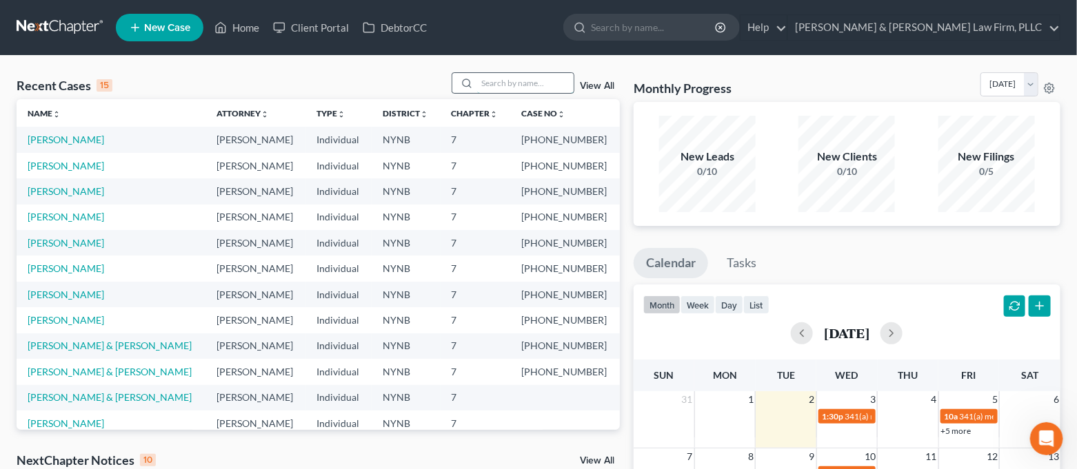
click at [484, 79] on input "search" at bounding box center [525, 83] width 97 height 20
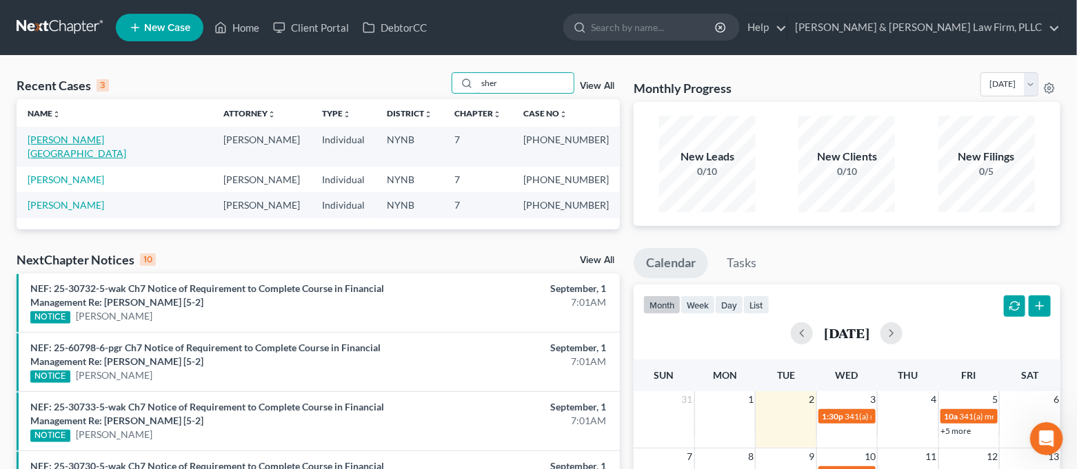
type input "sher"
click at [71, 136] on link "[PERSON_NAME][GEOGRAPHIC_DATA]" at bounding box center [77, 147] width 99 height 26
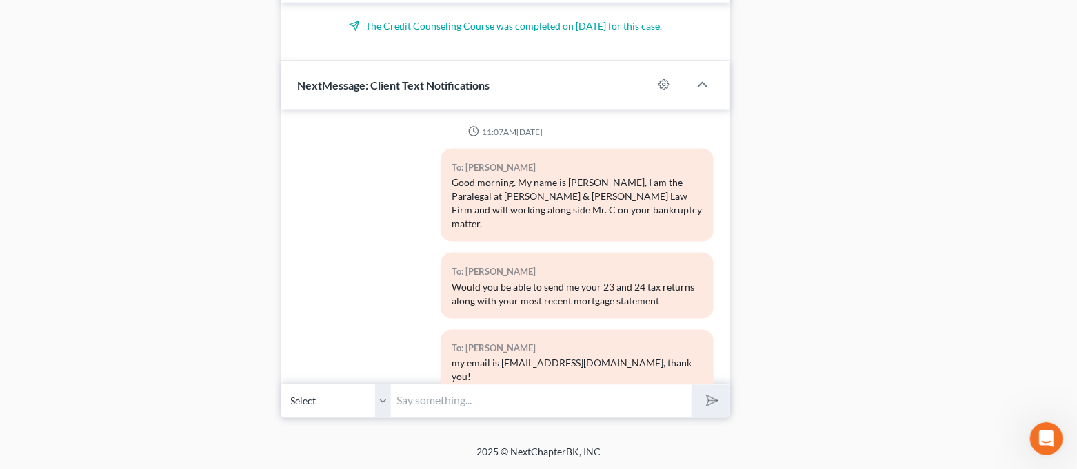
scroll to position [8341, 0]
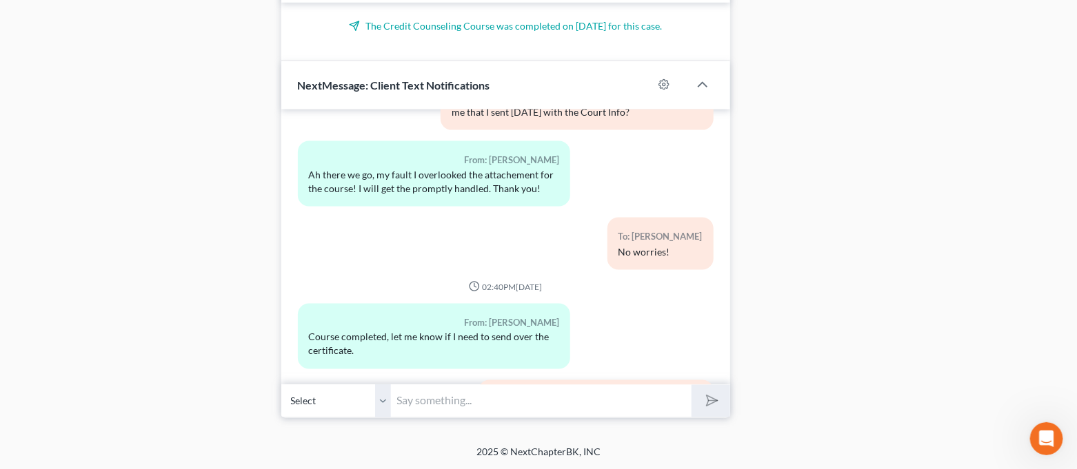
click at [491, 395] on input "text" at bounding box center [542, 402] width 301 height 34
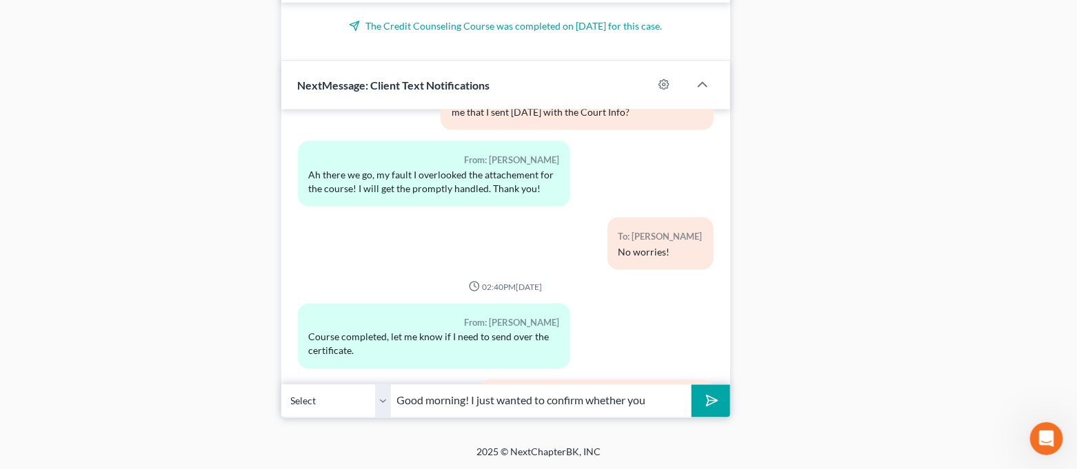
click at [659, 396] on input "Good morning! I just wanted to confirm whether you" at bounding box center [542, 402] width 301 height 34
type input "Good morning! I just wanted to confirm whether you plan on coming into the offi…"
click at [691, 385] on button "submit" at bounding box center [710, 401] width 38 height 32
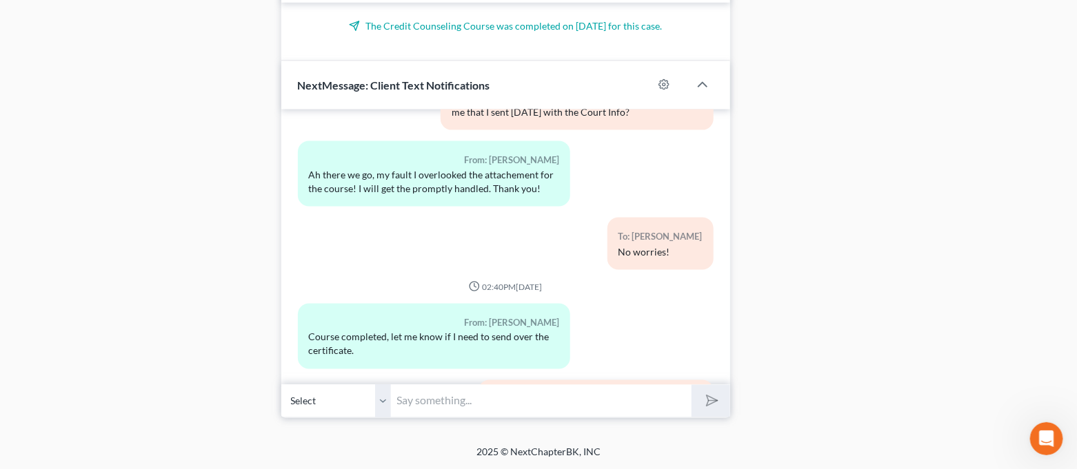
scroll to position [8454, 0]
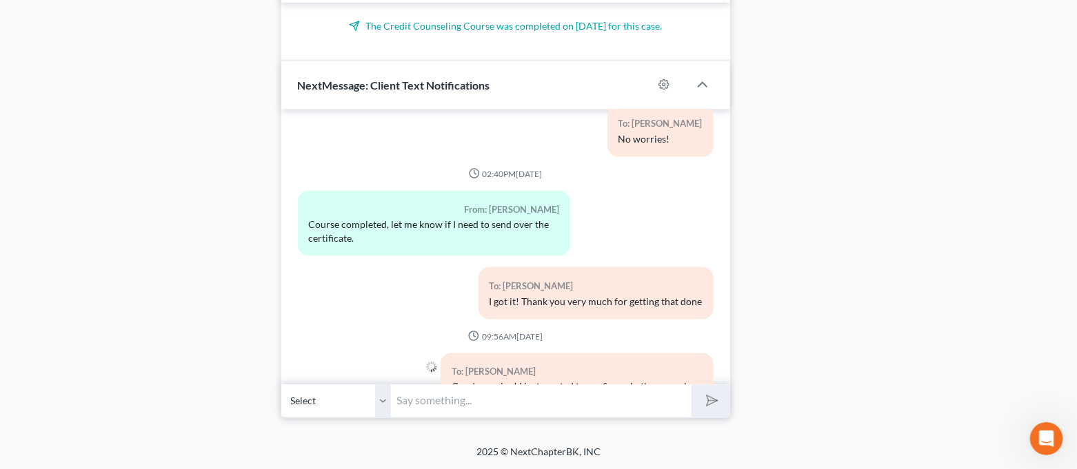
drag, startPoint x: 449, startPoint y: 312, endPoint x: 551, endPoint y: 344, distance: 106.8
click at [551, 380] on div "Good morning! I just wanted to confirm whether you plan on coming into the offi…" at bounding box center [576, 400] width 250 height 41
copy div "Good morning! I just wanted to confirm whether you plan on coming into the offi…"
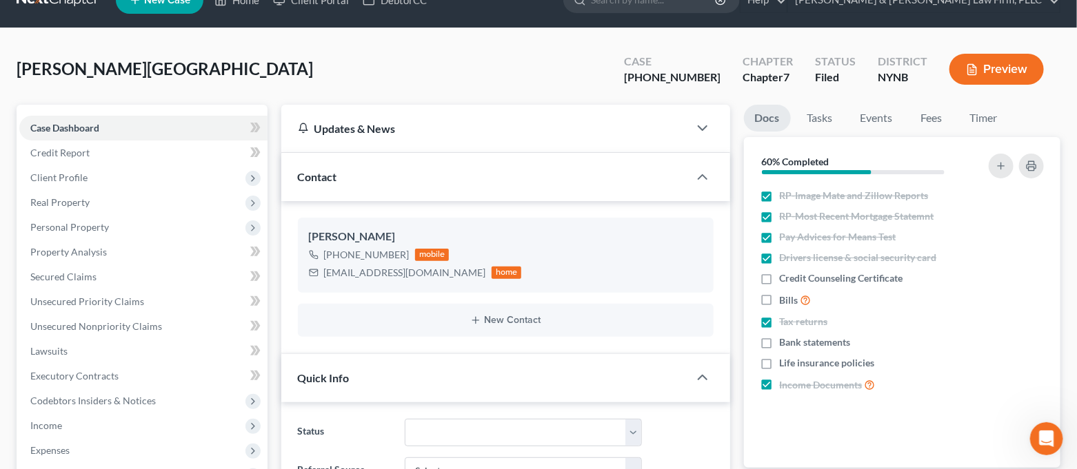
scroll to position [0, 0]
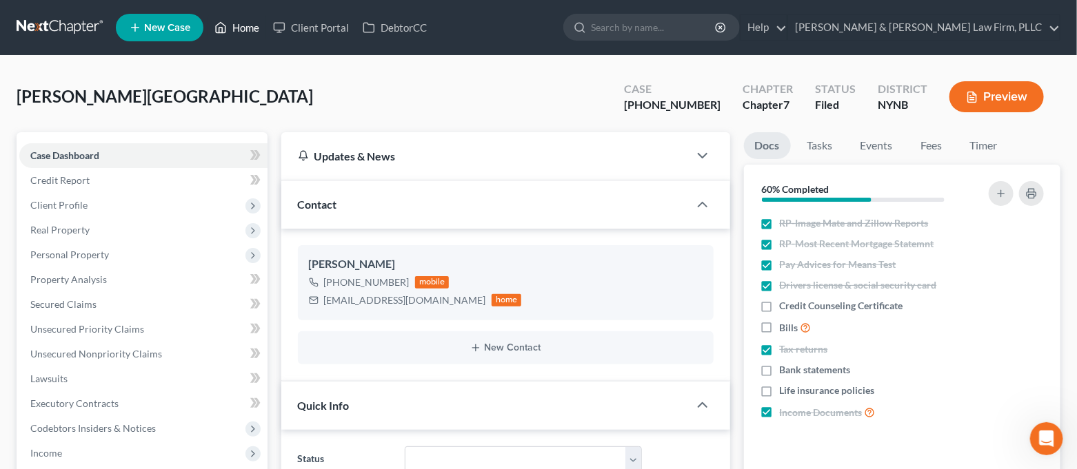
click at [245, 24] on link "Home" at bounding box center [236, 27] width 59 height 25
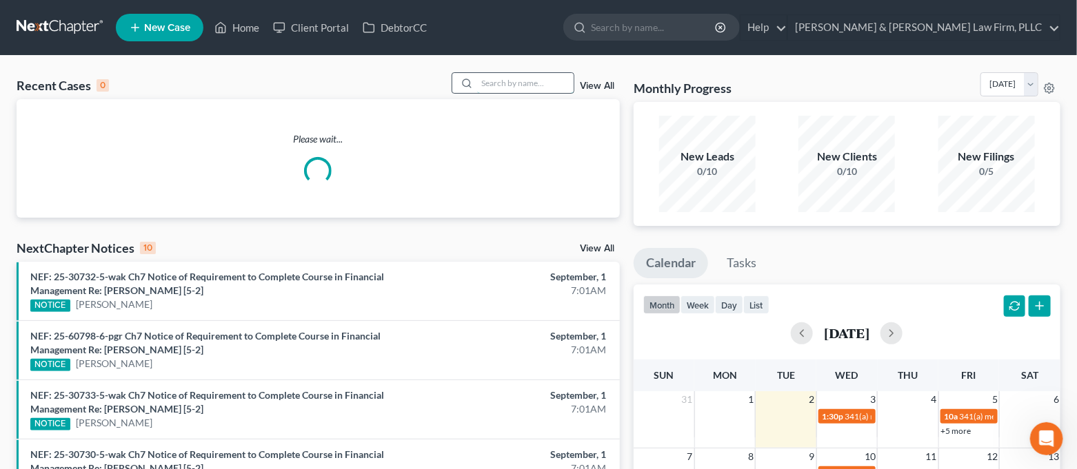
click at [497, 85] on input "search" at bounding box center [525, 83] width 97 height 20
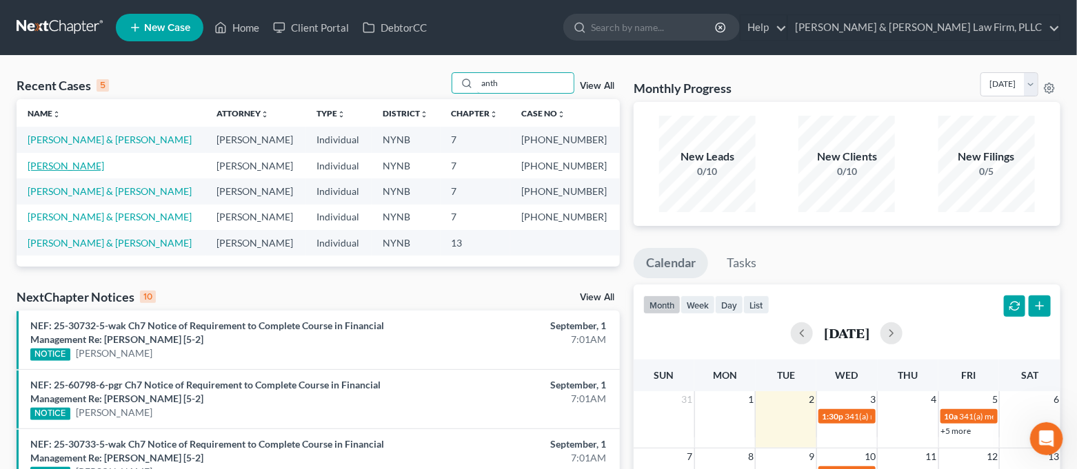
type input "anth"
click at [77, 163] on link "[PERSON_NAME]" at bounding box center [66, 166] width 77 height 12
click at [71, 167] on link "[PERSON_NAME]" at bounding box center [66, 166] width 77 height 12
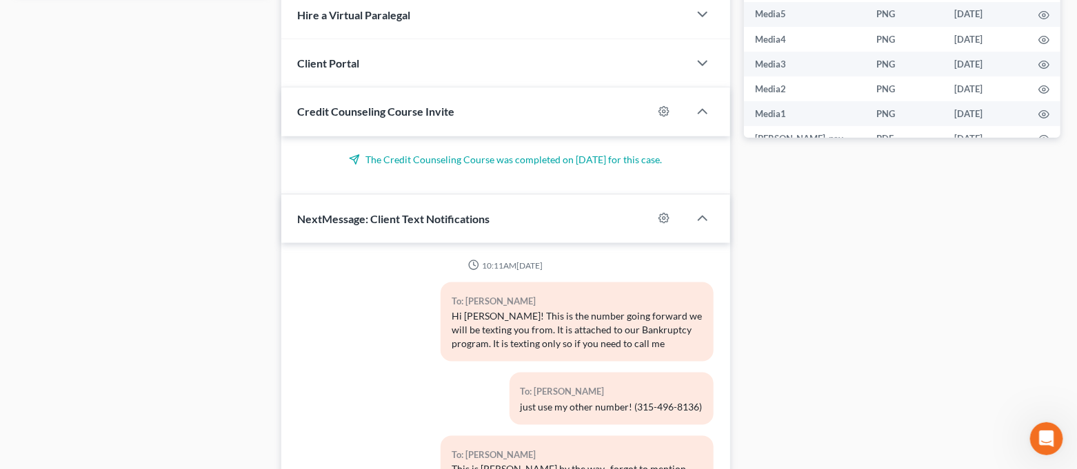
scroll to position [809, 0]
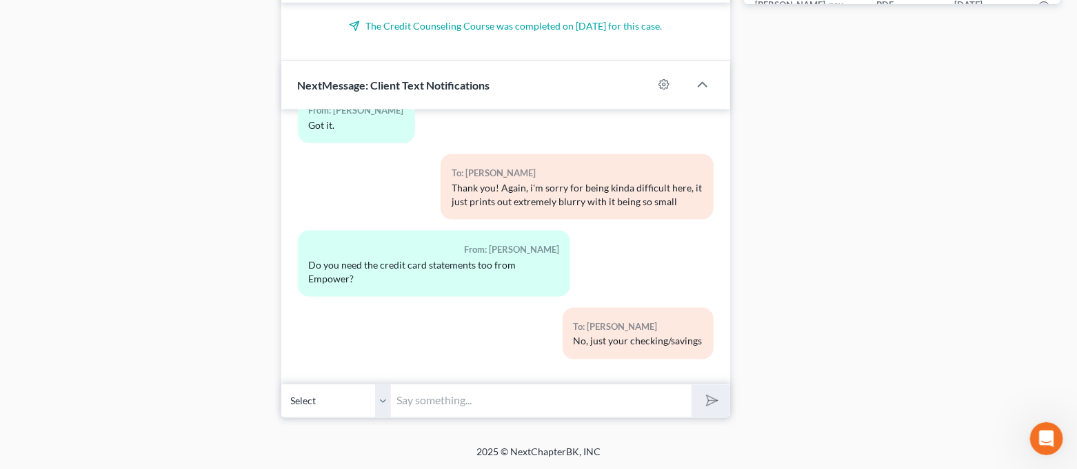
paste input "Good morning! I just wanted to confirm whether you plan on coming into the offi…"
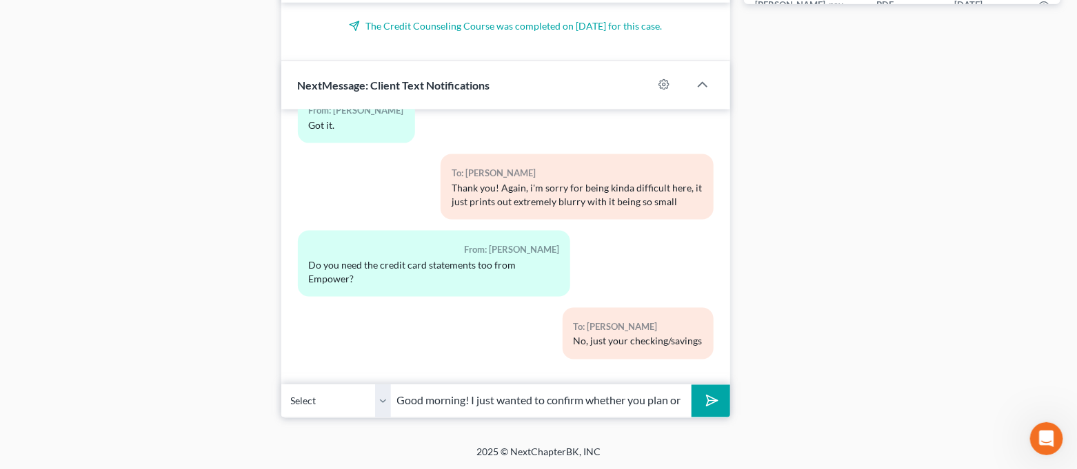
scroll to position [0, 367]
type input "Good morning! I just wanted to confirm whether you plan on coming into the offi…"
click at [718, 398] on button "submit" at bounding box center [710, 401] width 38 height 32
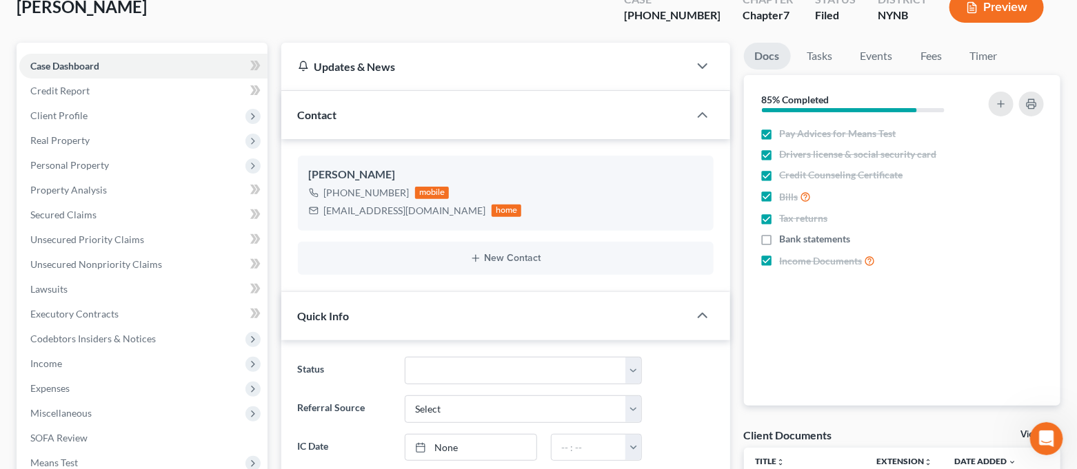
scroll to position [0, 0]
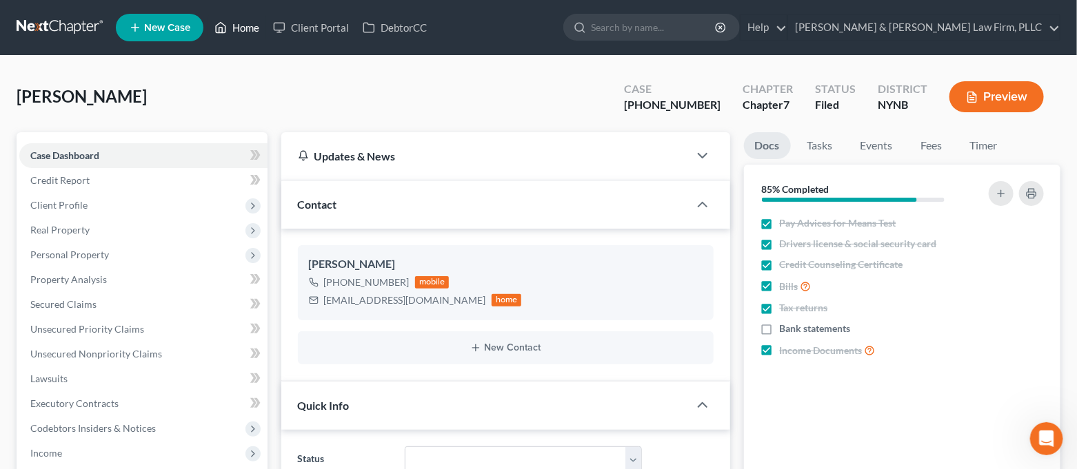
click at [250, 31] on link "Home" at bounding box center [236, 27] width 59 height 25
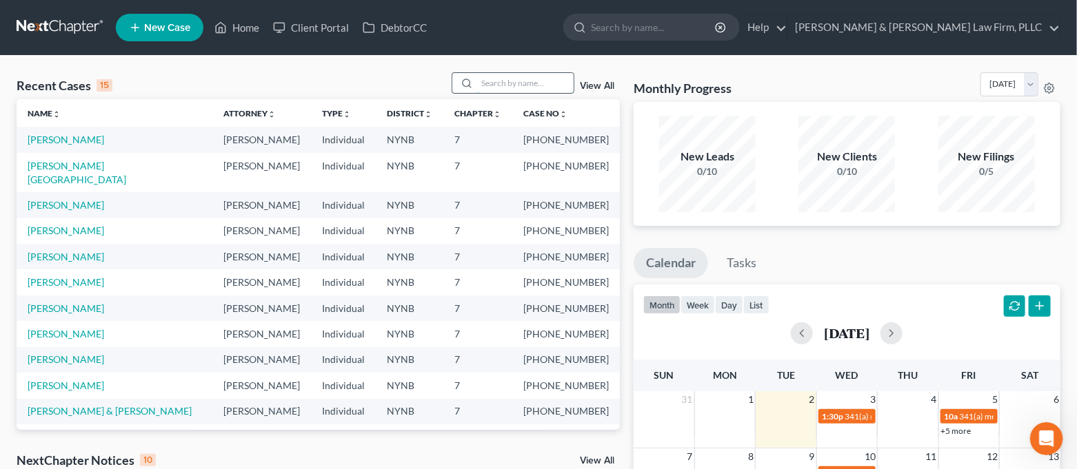
click at [520, 91] on input "search" at bounding box center [525, 83] width 97 height 20
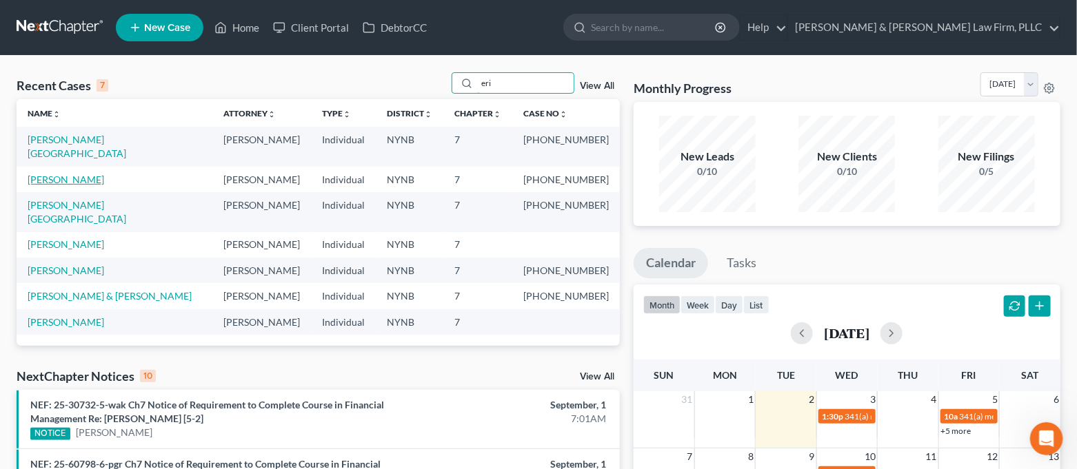
type input "eri"
click at [64, 174] on link "[PERSON_NAME]" at bounding box center [66, 180] width 77 height 12
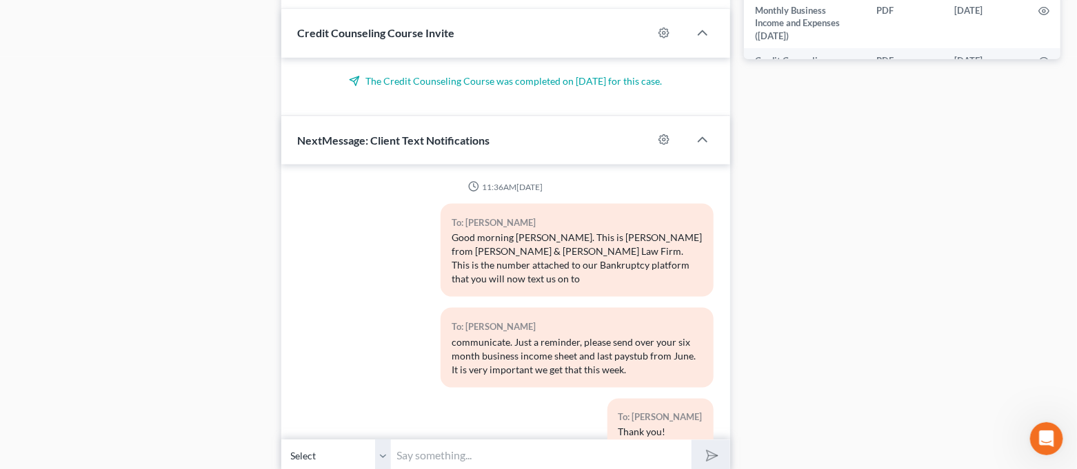
scroll to position [809, 0]
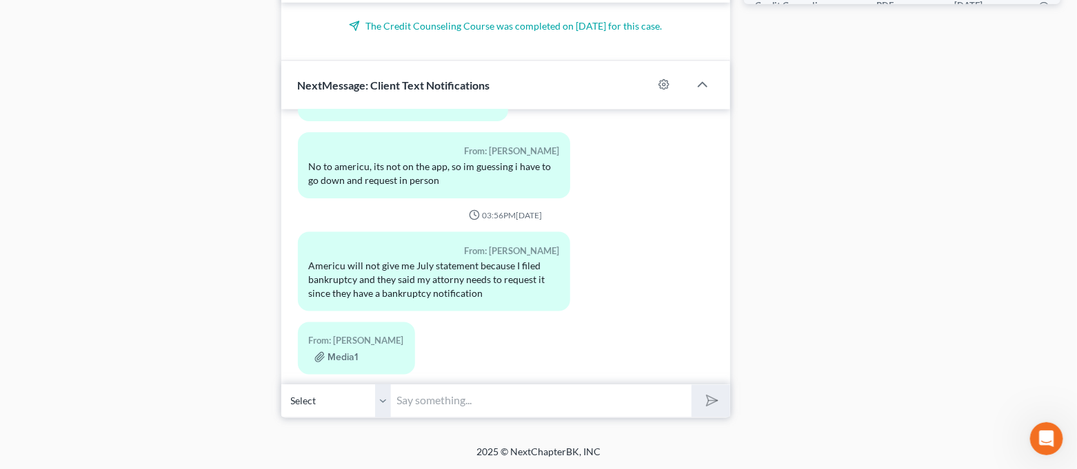
paste input "Good morning! I just wanted to confirm whether you plan on coming into the offi…"
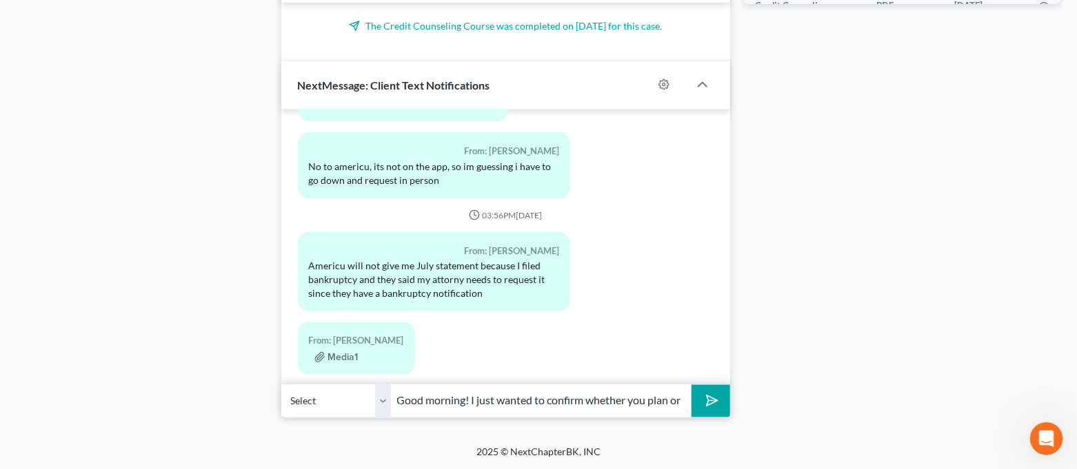
scroll to position [0, 367]
type input "Good morning! I just wanted to confirm whether you plan on coming into the offi…"
click at [719, 396] on button "submit" at bounding box center [710, 401] width 38 height 32
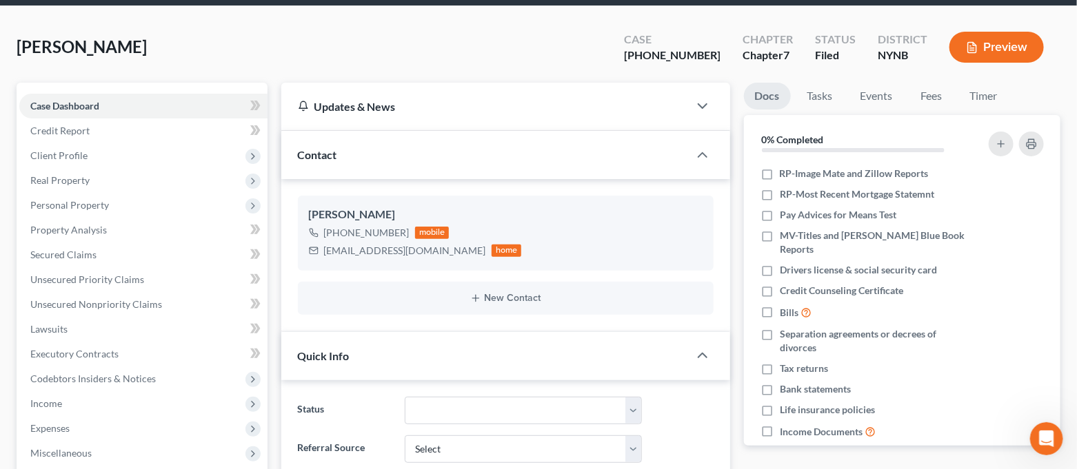
scroll to position [0, 0]
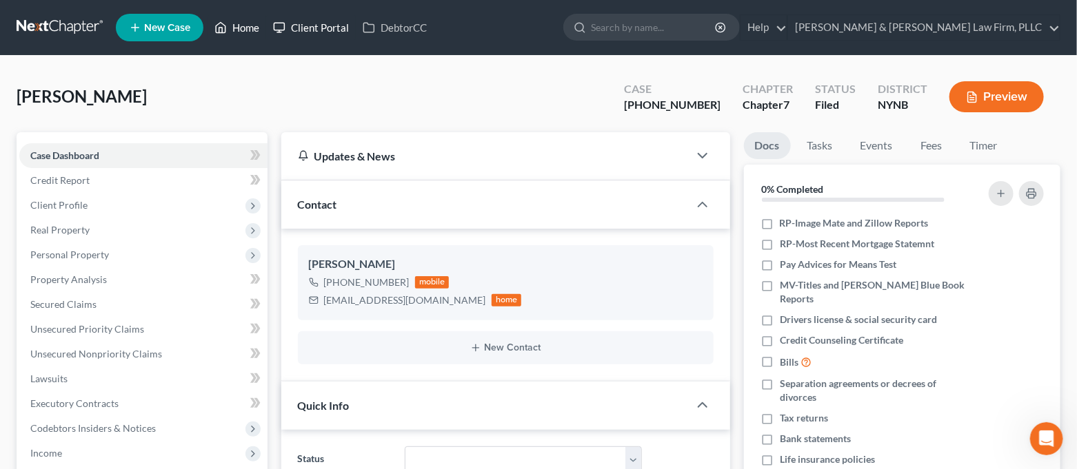
drag, startPoint x: 241, startPoint y: 32, endPoint x: 290, endPoint y: 36, distance: 49.1
click at [241, 32] on link "Home" at bounding box center [236, 27] width 59 height 25
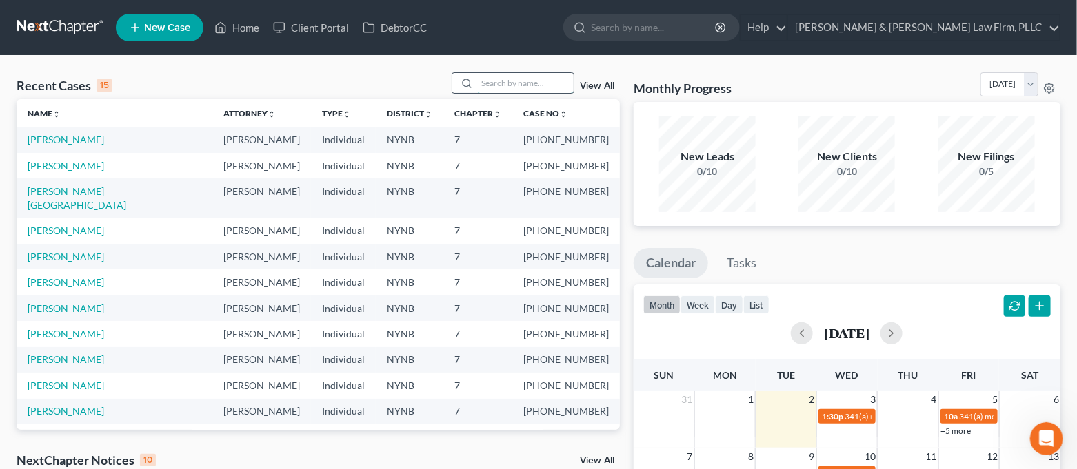
click at [545, 79] on input "search" at bounding box center [525, 83] width 97 height 20
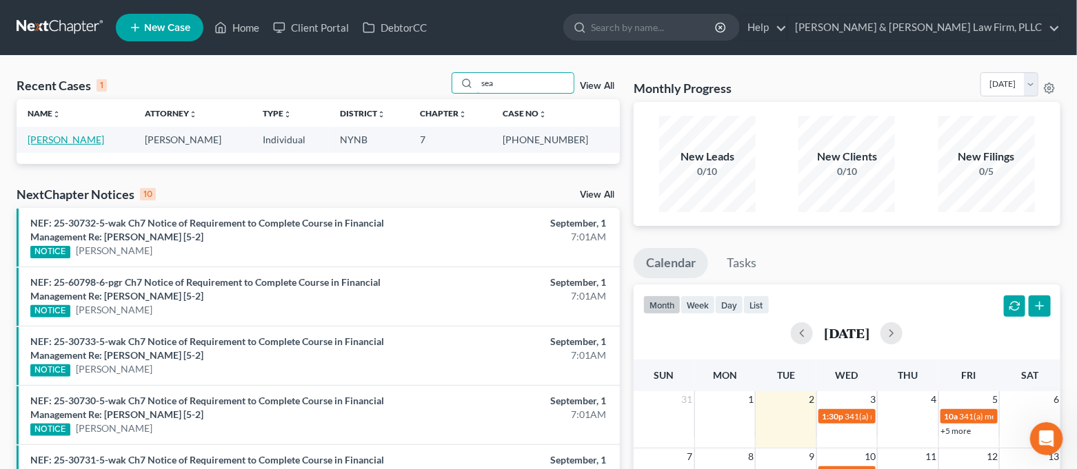
type input "sea"
click at [50, 138] on link "[PERSON_NAME]" at bounding box center [66, 140] width 77 height 12
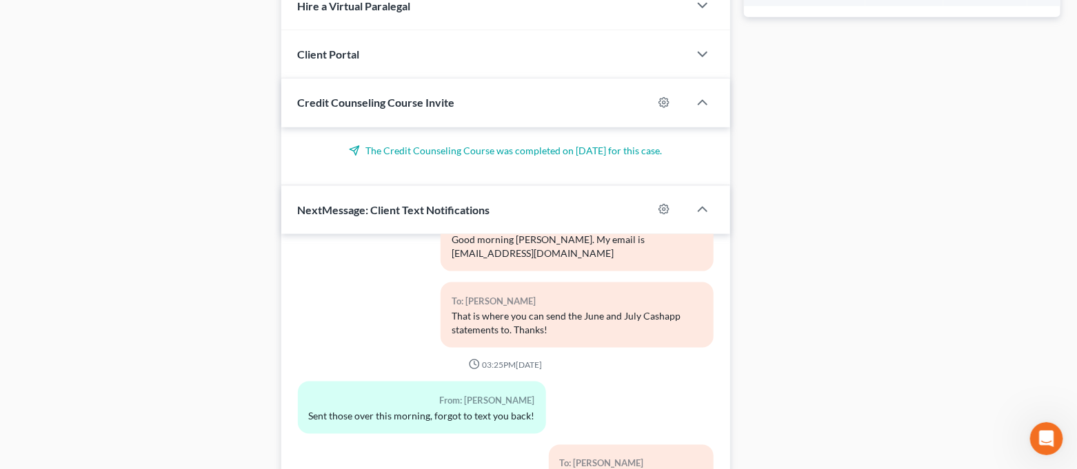
scroll to position [809, 0]
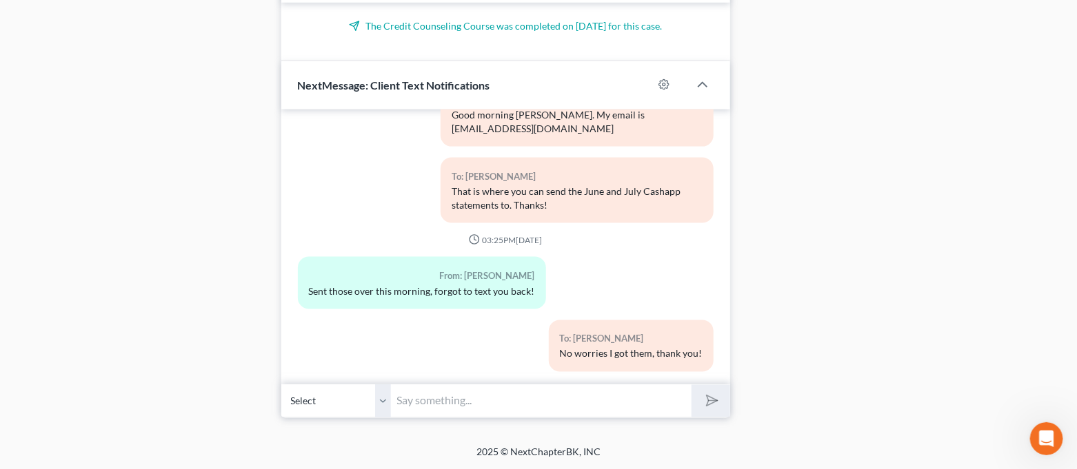
paste input "Good morning! I just wanted to confirm whether you plan on coming into the offi…"
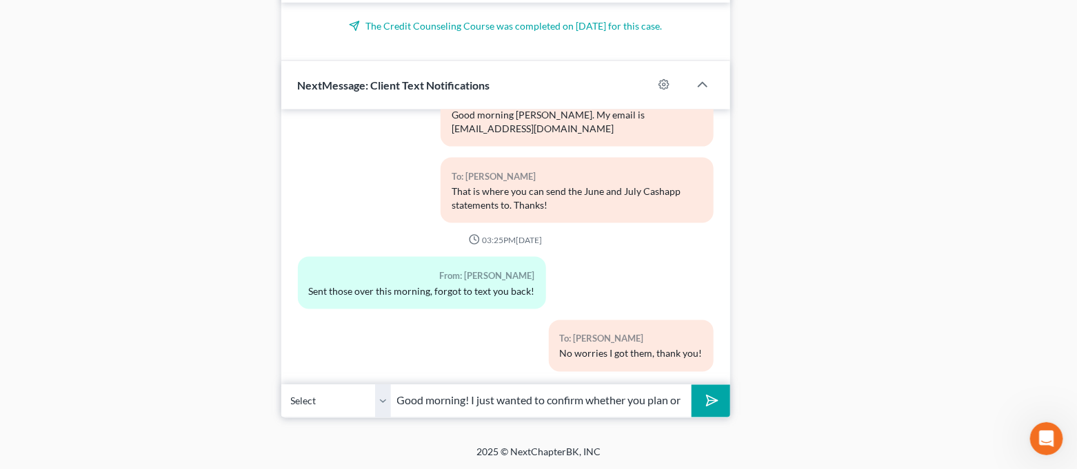
scroll to position [0, 367]
type input "Good morning! I just wanted to confirm whether you plan on coming into the offi…"
click at [709, 392] on icon "submit" at bounding box center [709, 401] width 19 height 19
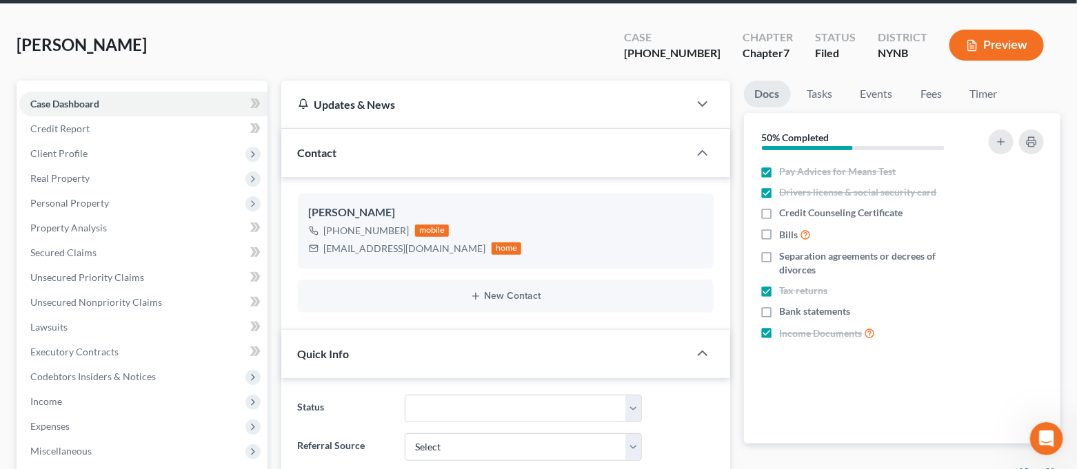
scroll to position [0, 0]
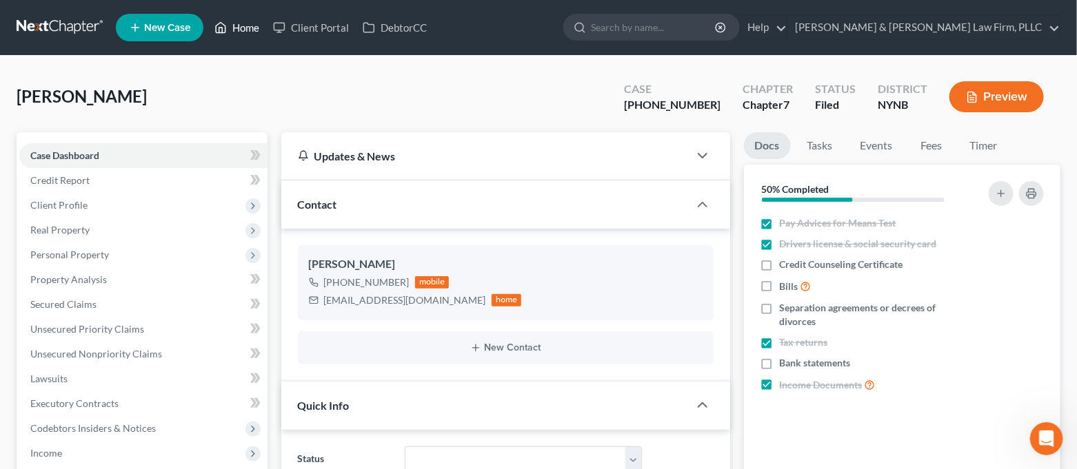
click at [251, 23] on link "Home" at bounding box center [236, 27] width 59 height 25
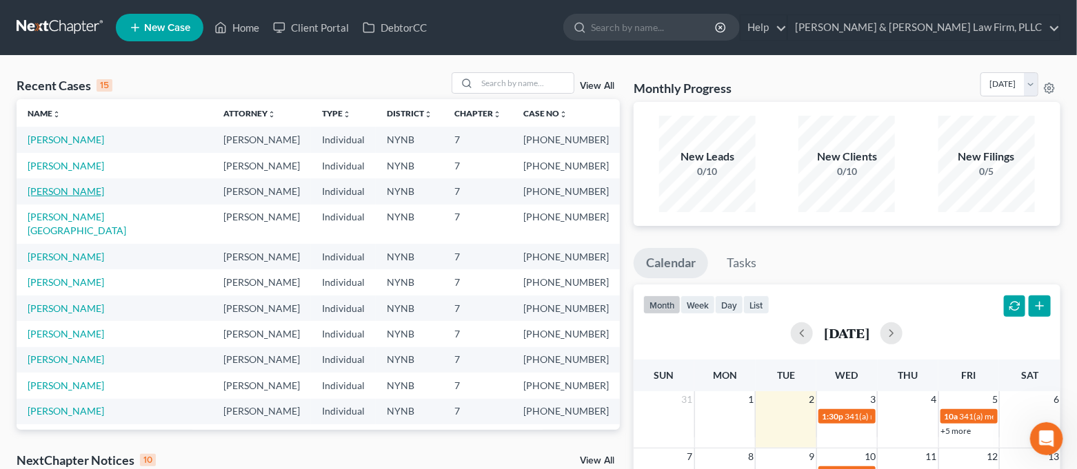
click at [89, 196] on link "[PERSON_NAME]" at bounding box center [66, 191] width 77 height 12
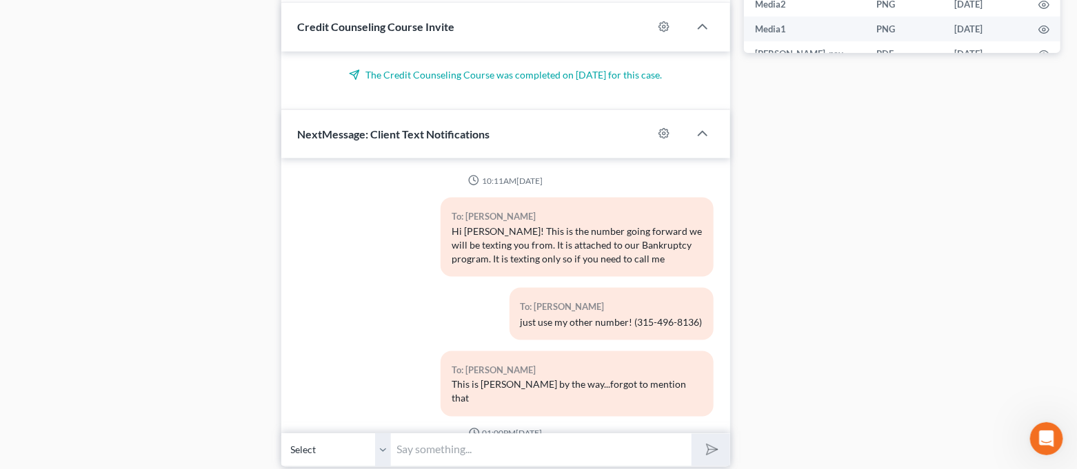
scroll to position [809, 0]
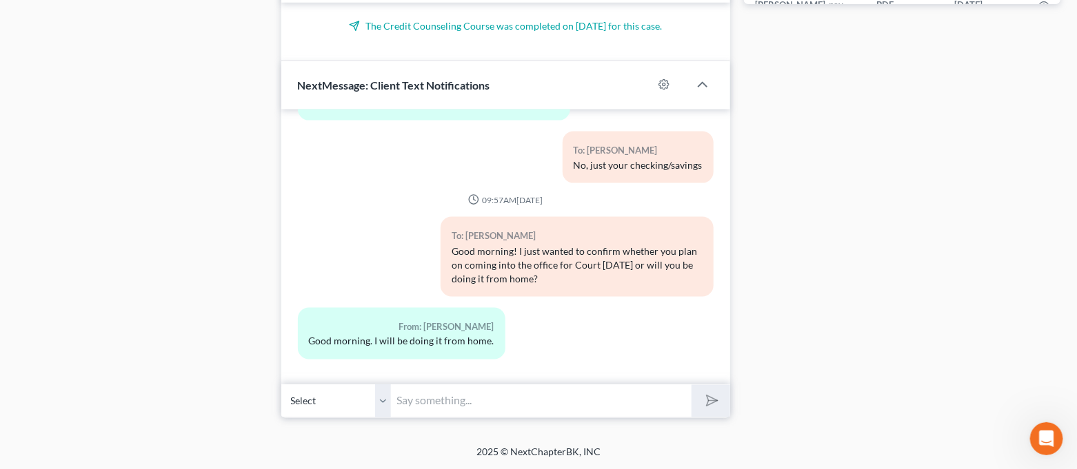
click at [612, 409] on input "text" at bounding box center [542, 402] width 301 height 34
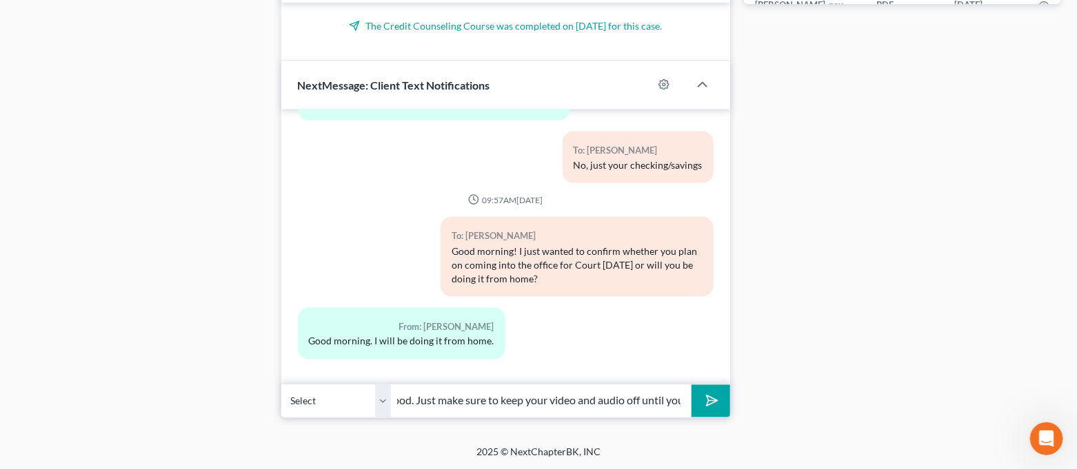
scroll to position [0, 52]
click at [691, 385] on button "submit" at bounding box center [710, 401] width 38 height 32
type input "Sounds good. Just make sure to keep your video and audio off until youre"
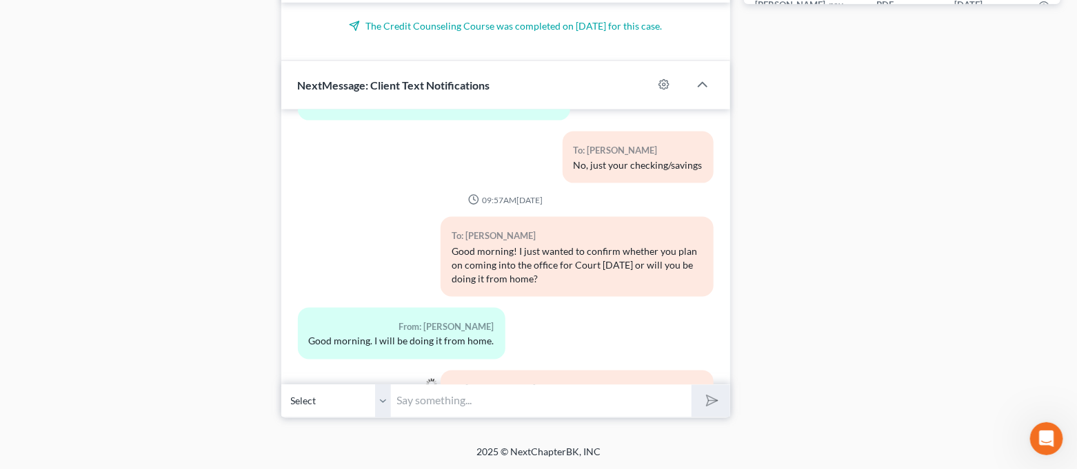
scroll to position [3038, 0]
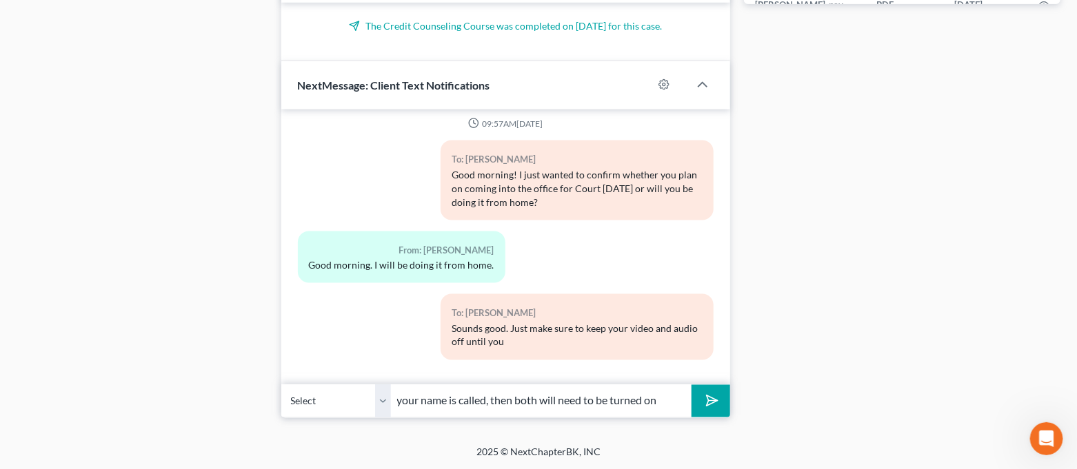
type input "your name is called, then both will need to be turned on"
click at [691, 385] on button "submit" at bounding box center [710, 401] width 38 height 32
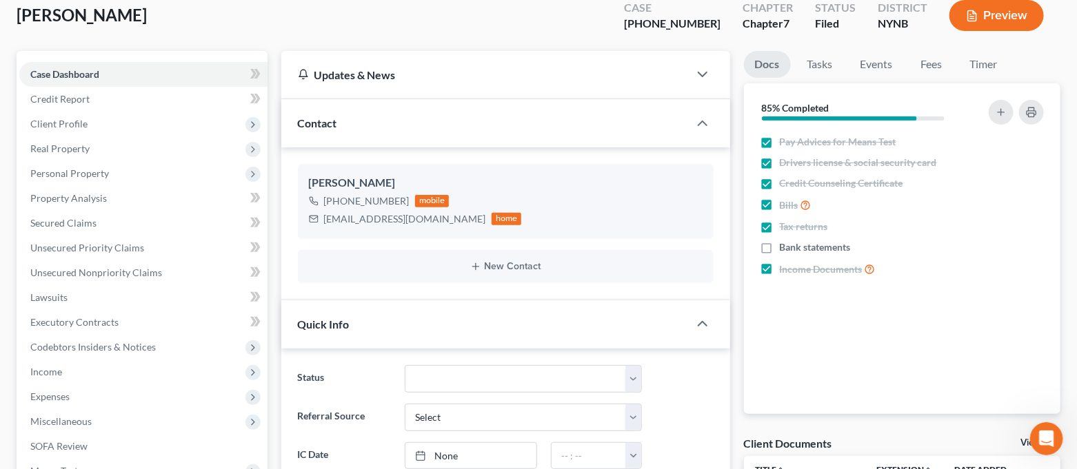
scroll to position [0, 0]
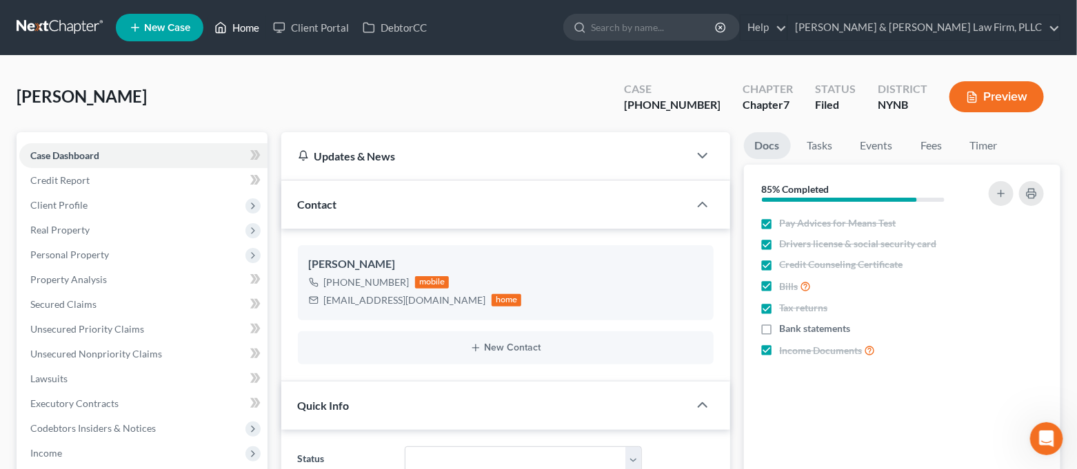
click at [245, 24] on link "Home" at bounding box center [236, 27] width 59 height 25
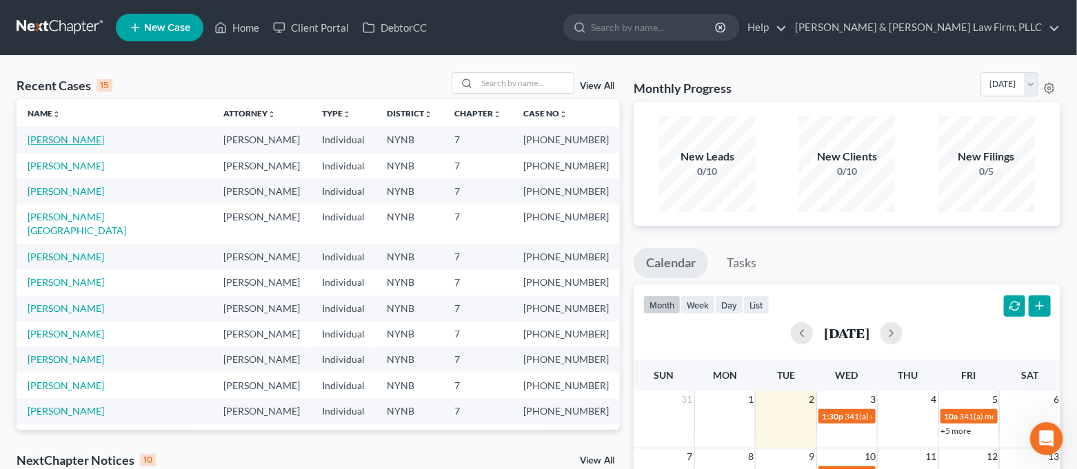
click at [71, 143] on link "[PERSON_NAME]" at bounding box center [66, 140] width 77 height 12
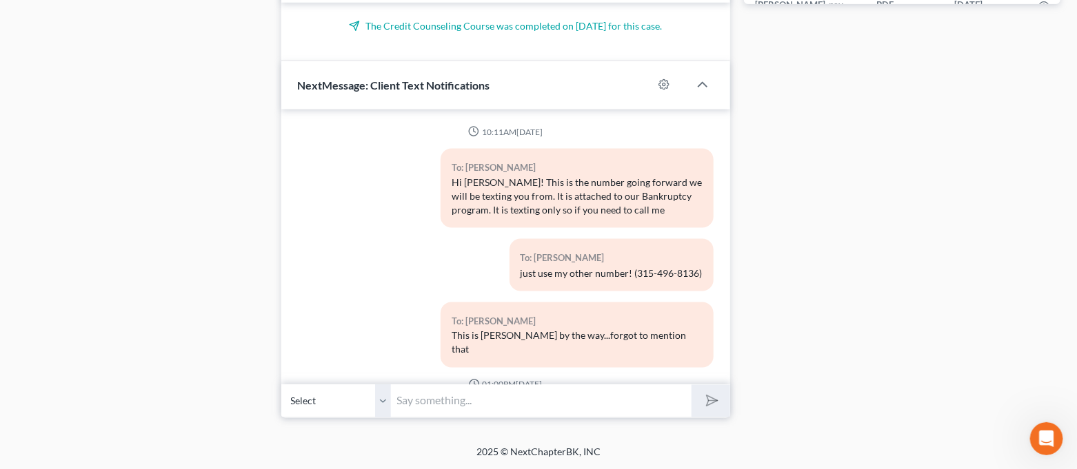
scroll to position [3178, 0]
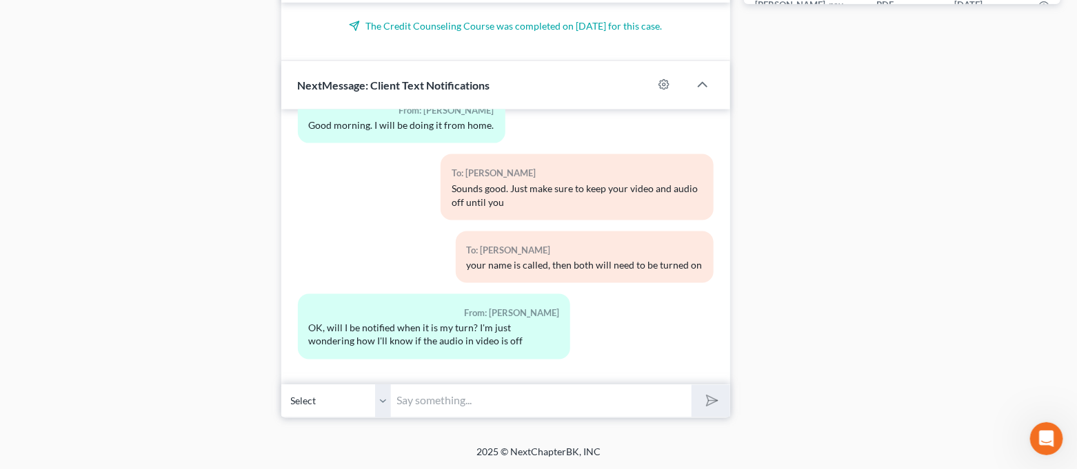
click at [540, 397] on input "text" at bounding box center [542, 402] width 301 height 34
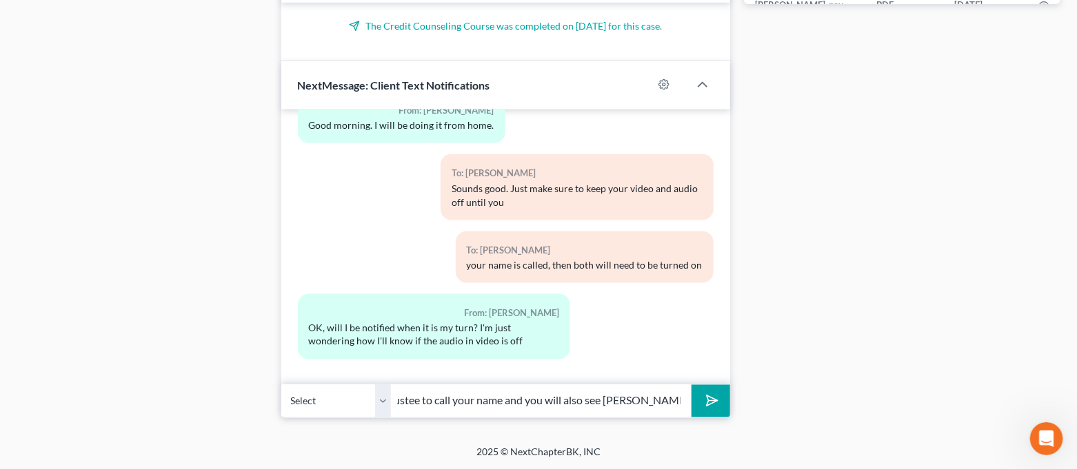
scroll to position [0, 447]
type input "When you join the meeting, other cases will already be going on. You just have …"
click at [1048, 449] on div "Open Intercom Messenger" at bounding box center [1044, 436] width 45 height 45
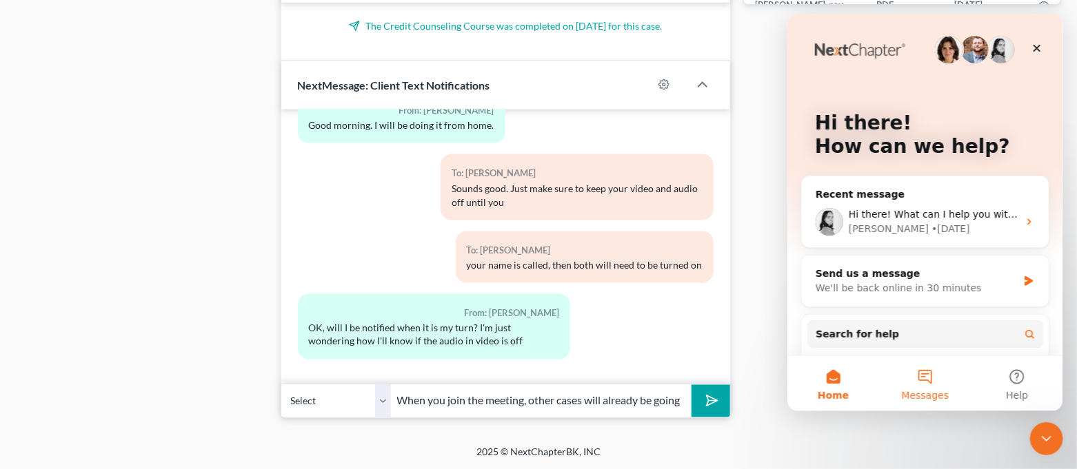
click at [887, 368] on button "Messages" at bounding box center [924, 383] width 92 height 55
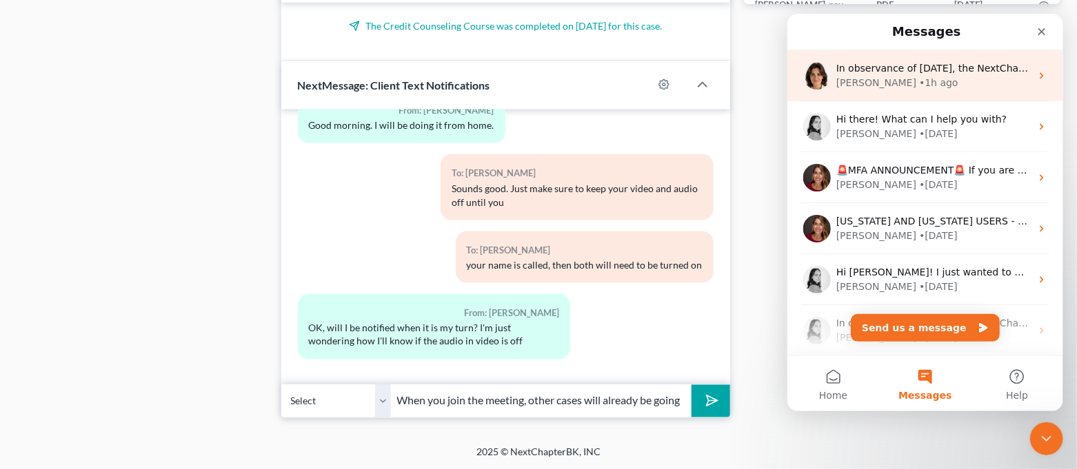
click at [874, 56] on div "In observance of [DATE], the NextChapter team will be out of office [DATE][DATE…" at bounding box center [924, 75] width 276 height 51
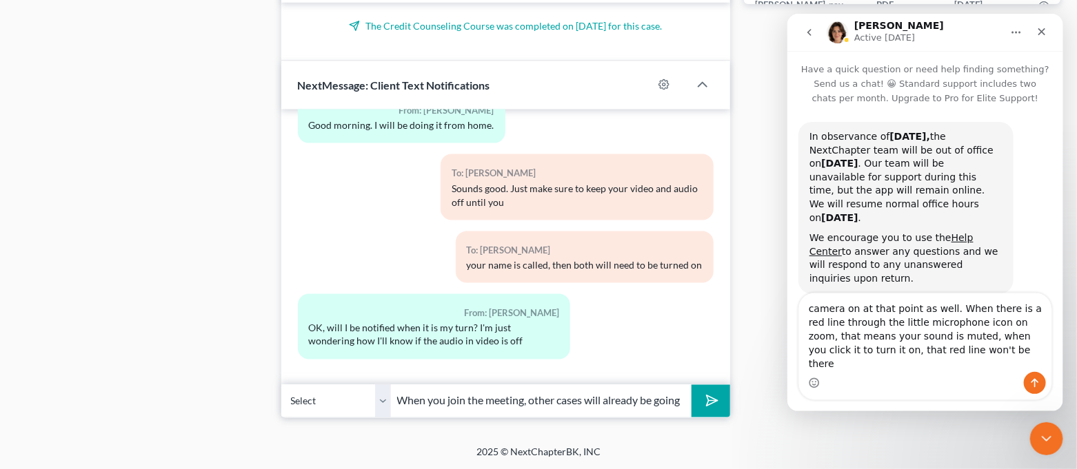
drag, startPoint x: 943, startPoint y: 364, endPoint x: 742, endPoint y: 321, distance: 205.2
click html "[PERSON_NAME] Active [DATE] Have a quick question or need help finding somethin…"
type textarea "camera on at that point as well. When there is a red line through the little mi…"
click at [647, 396] on input "When you join the meeting, other cases will already be going on. You just have …" at bounding box center [542, 402] width 301 height 34
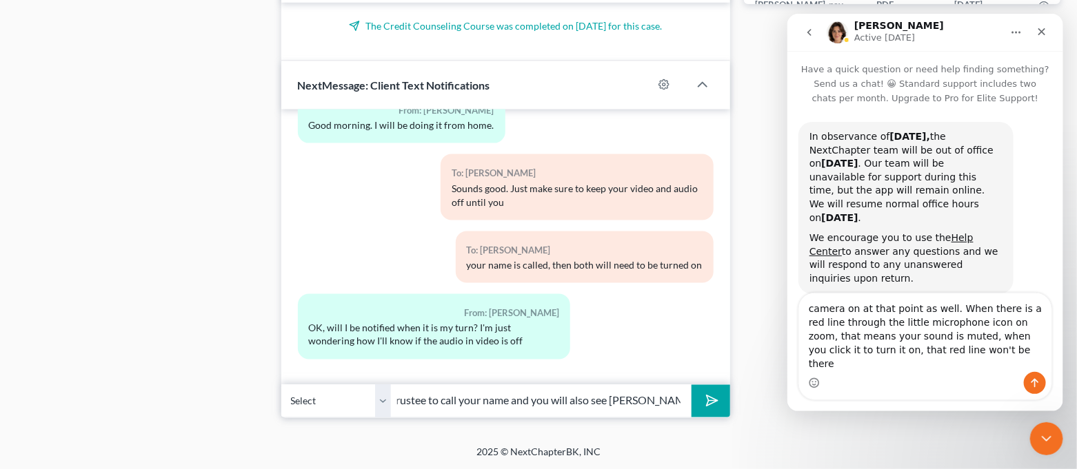
drag, startPoint x: 639, startPoint y: 405, endPoint x: 723, endPoint y: 414, distance: 84.6
click at [723, 405] on button "submit" at bounding box center [710, 401] width 38 height 32
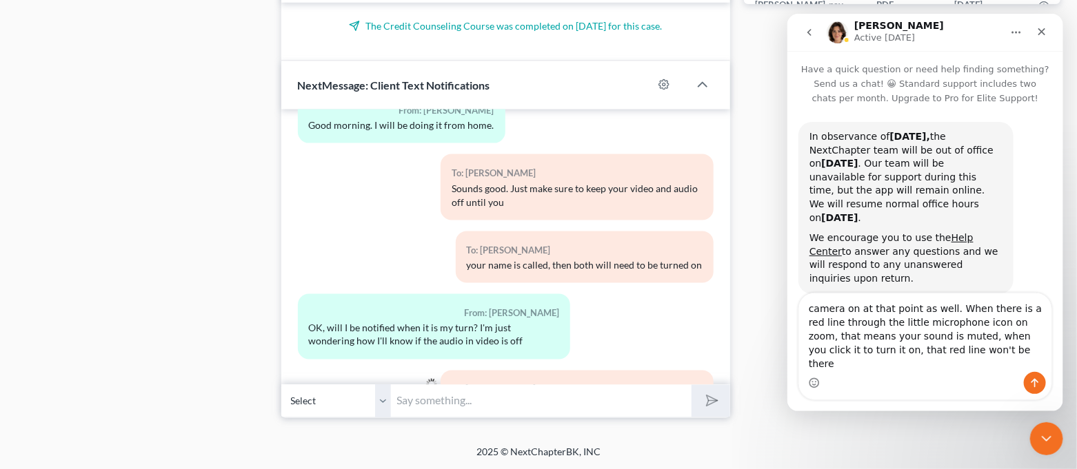
scroll to position [3269, 0]
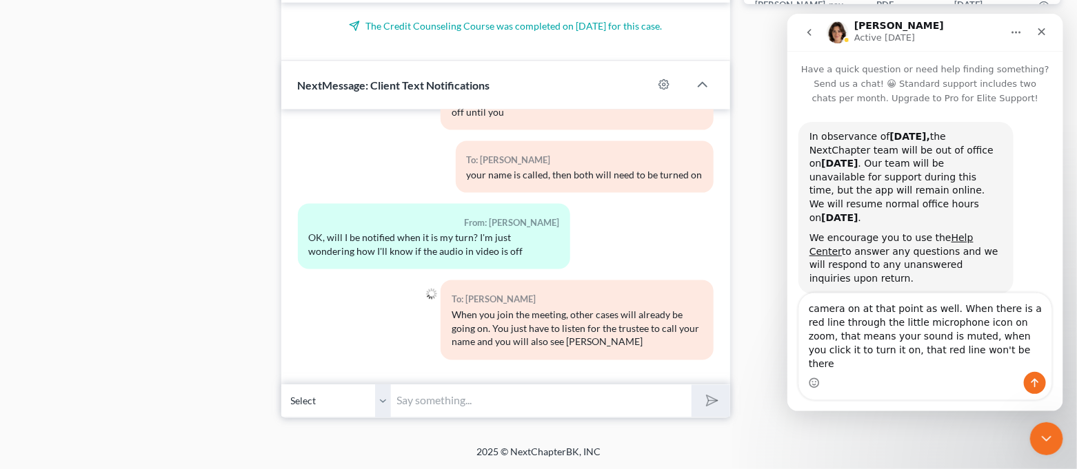
paste input "camera on at that point as well. When there is a red line through the little mi…"
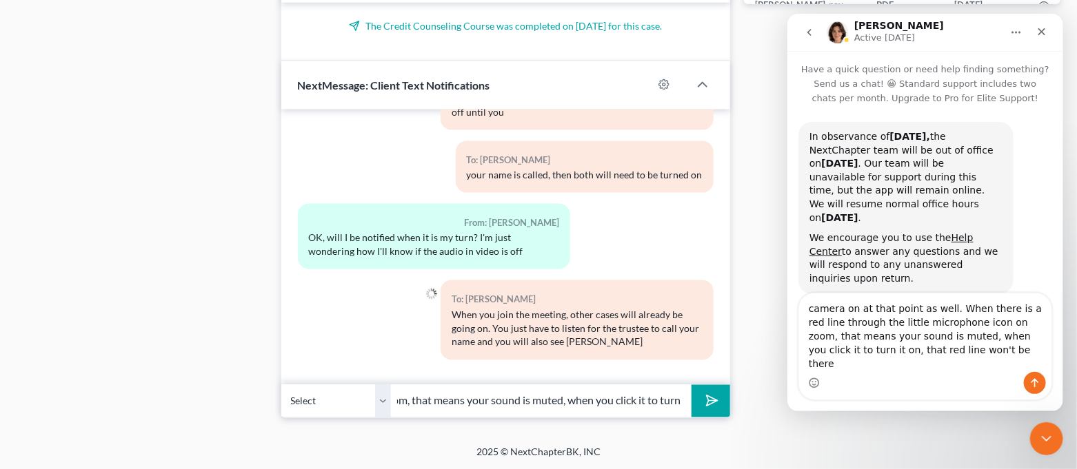
type input "camera on at that point as well. When there is a red line through the little mi…"
click at [717, 398] on icon "submit" at bounding box center [709, 401] width 19 height 19
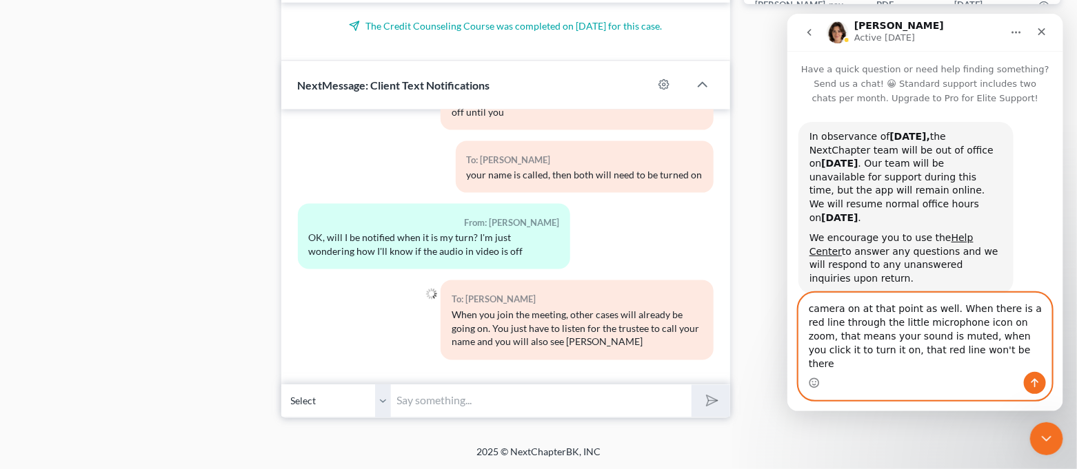
click at [937, 362] on textarea "camera on at that point as well. When there is a red line through the little mi…" at bounding box center [924, 333] width 252 height 79
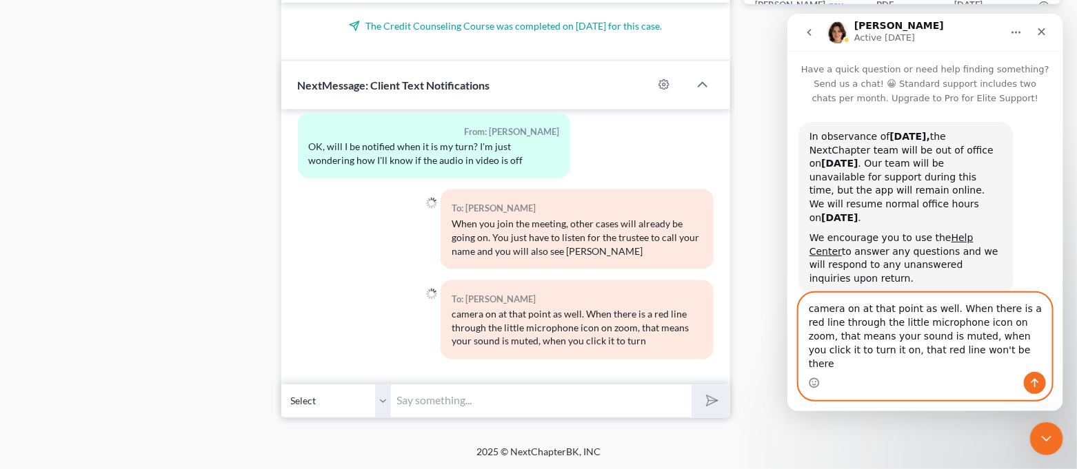
drag, startPoint x: 1034, startPoint y: 351, endPoint x: 940, endPoint y: 383, distance: 99.8
click at [941, 386] on div "camera on at that point as well. When there is a red line through the little mi…" at bounding box center [924, 347] width 252 height 106
drag, startPoint x: 950, startPoint y: 369, endPoint x: 1033, endPoint y: 352, distance: 84.5
click at [1033, 352] on textarea "camera on at that point as well. When there is a red line through the little mi…" at bounding box center [924, 333] width 252 height 79
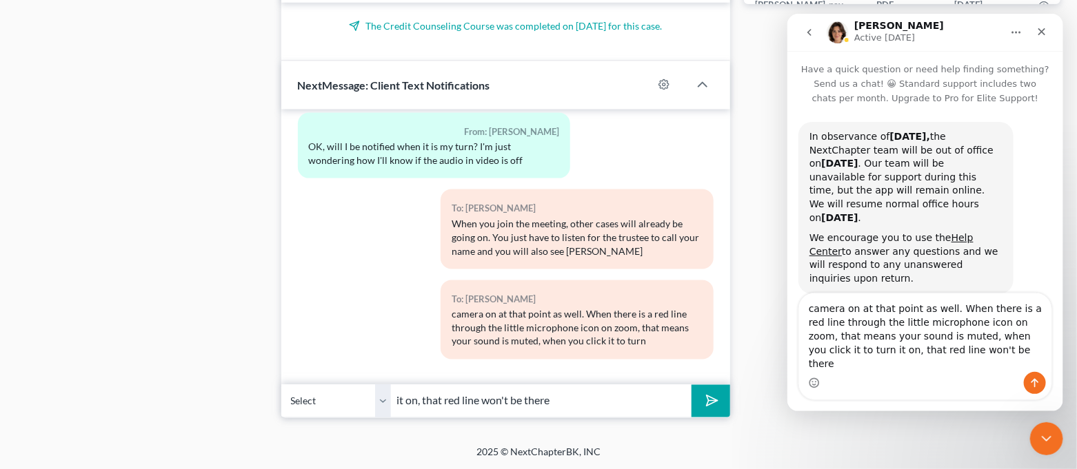
type input "it on, that red line won't be there"
click at [714, 399] on icon "submit" at bounding box center [709, 401] width 19 height 19
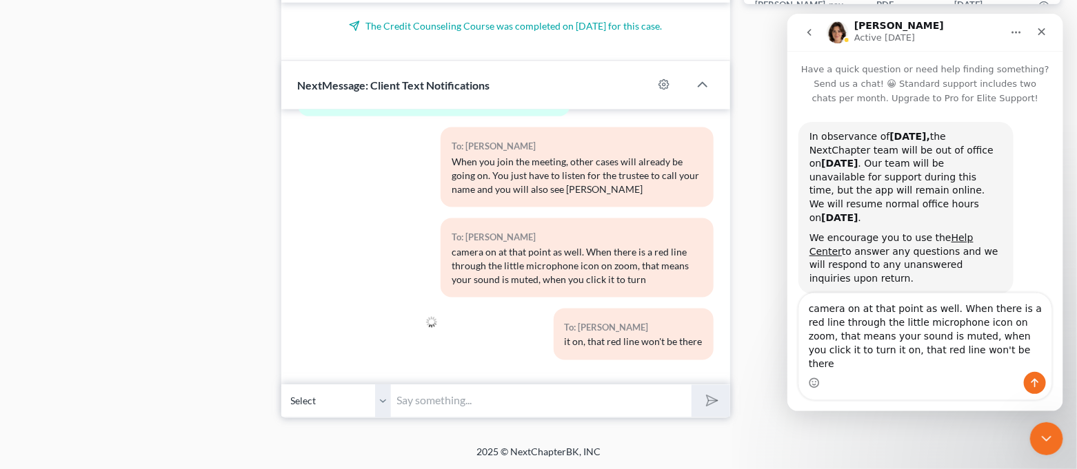
click at [958, 376] on div "Intercom messenger" at bounding box center [924, 383] width 252 height 22
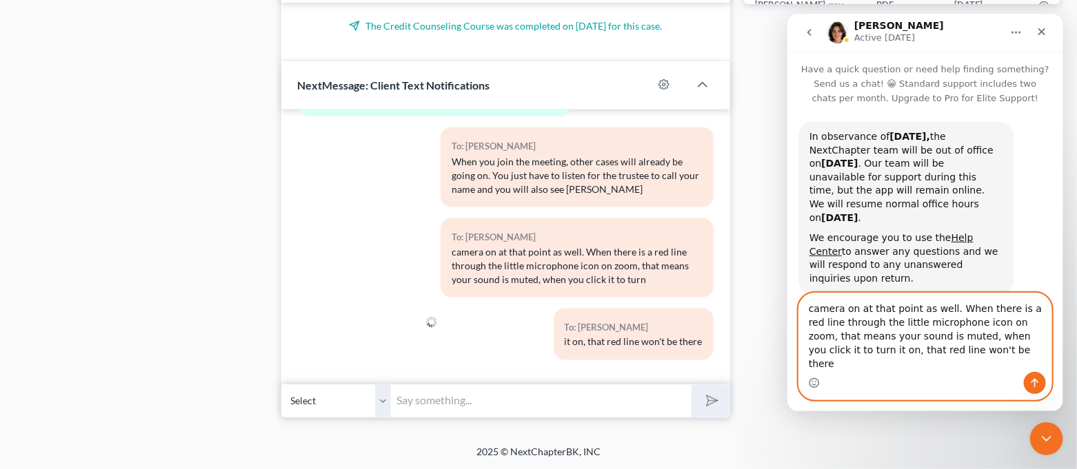
drag, startPoint x: 950, startPoint y: 367, endPoint x: 802, endPoint y: 316, distance: 156.5
click at [802, 316] on textarea "camera on at that point as well. When there is a red line through the little mi…" at bounding box center [924, 333] width 252 height 79
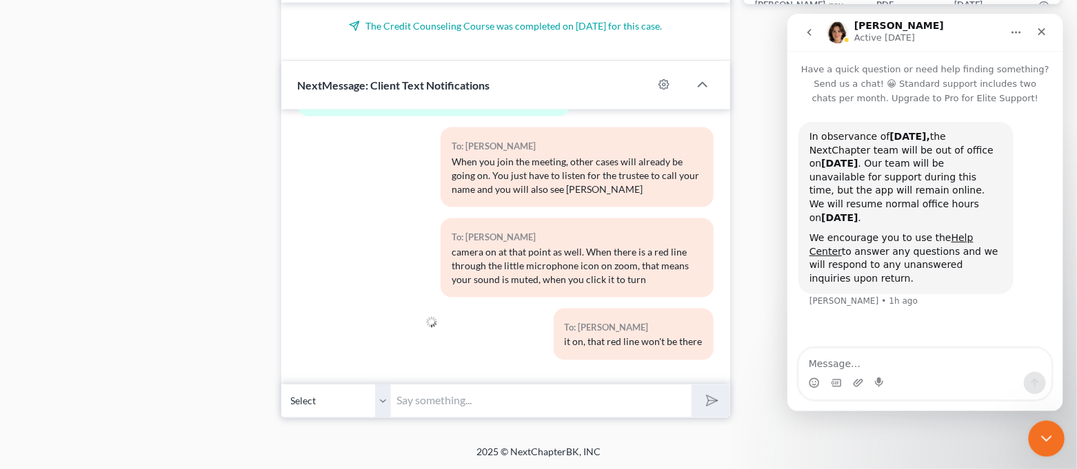
click at [1044, 436] on icon "Close Intercom Messenger" at bounding box center [1044, 437] width 17 height 17
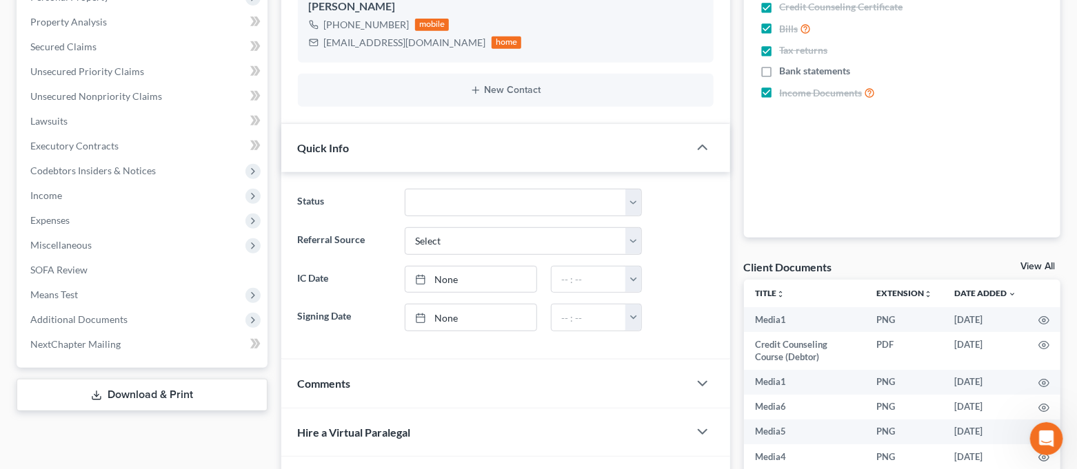
scroll to position [0, 0]
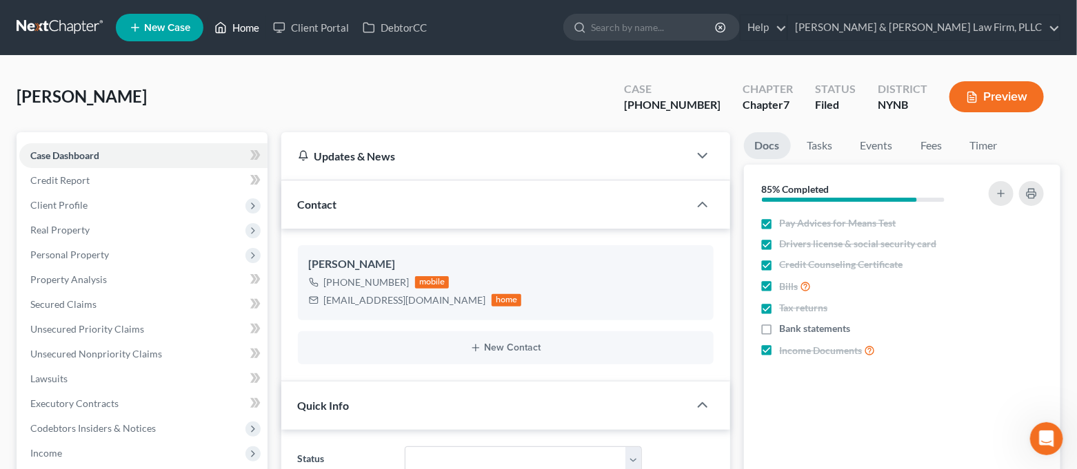
click at [244, 30] on link "Home" at bounding box center [236, 27] width 59 height 25
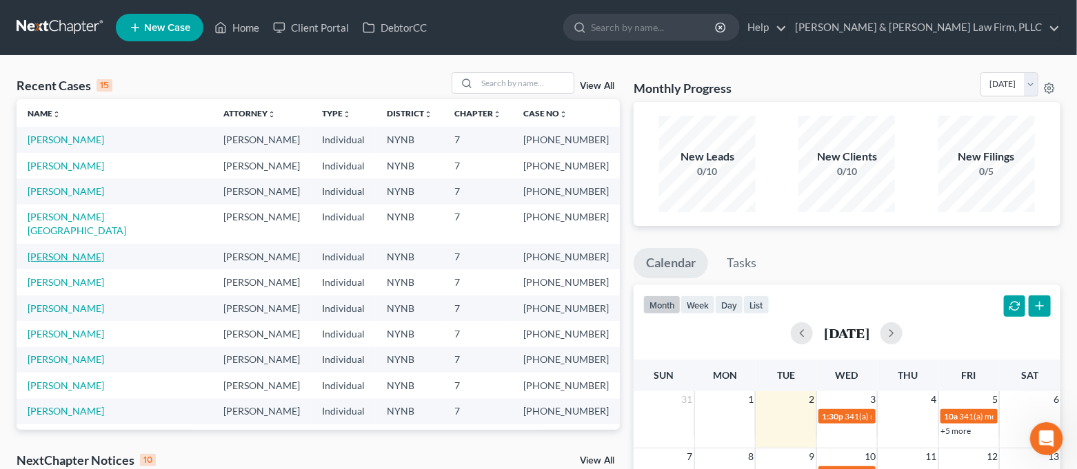
click at [56, 251] on link "[PERSON_NAME]" at bounding box center [66, 257] width 77 height 12
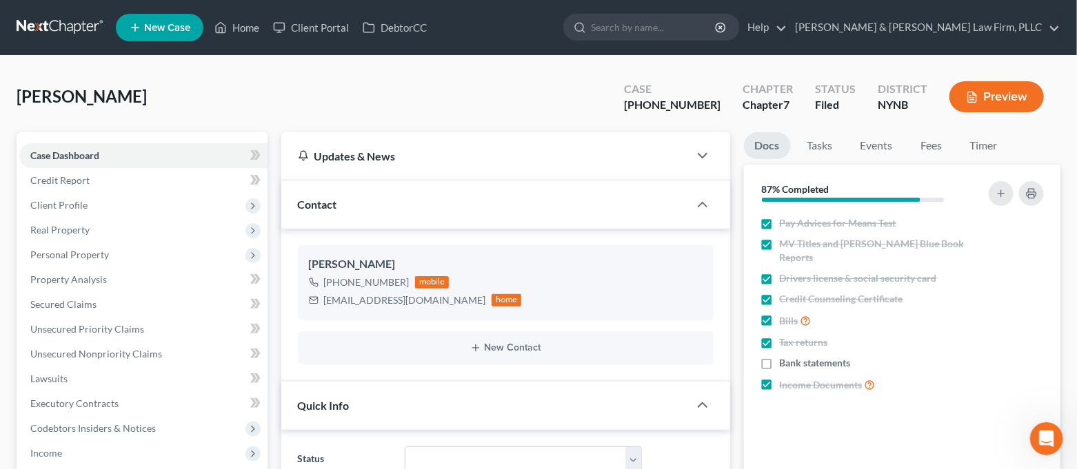
scroll to position [5727, 0]
